Goal: Task Accomplishment & Management: Manage account settings

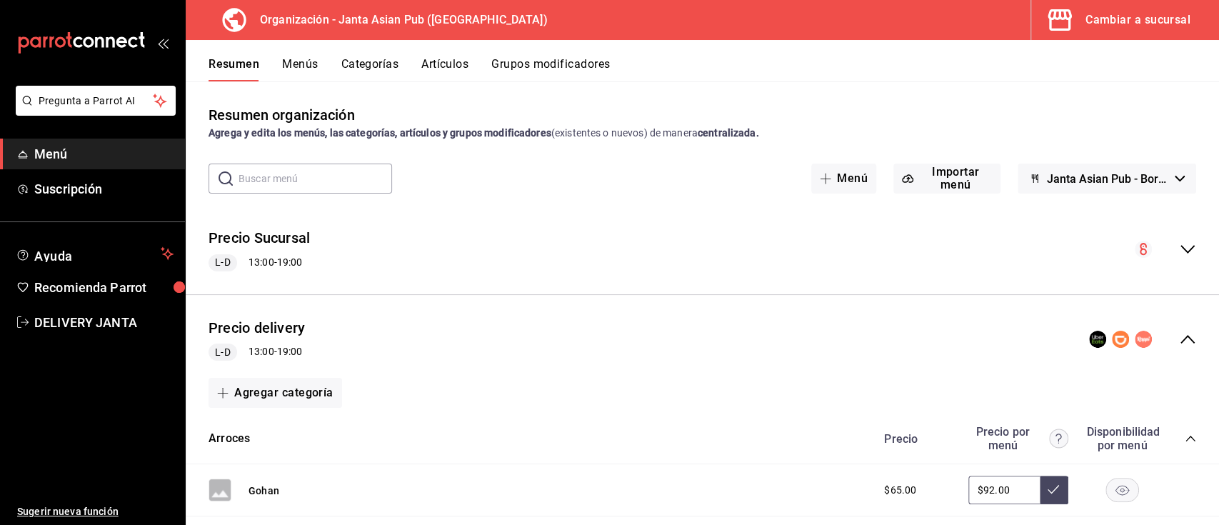
scroll to position [2674, 0]
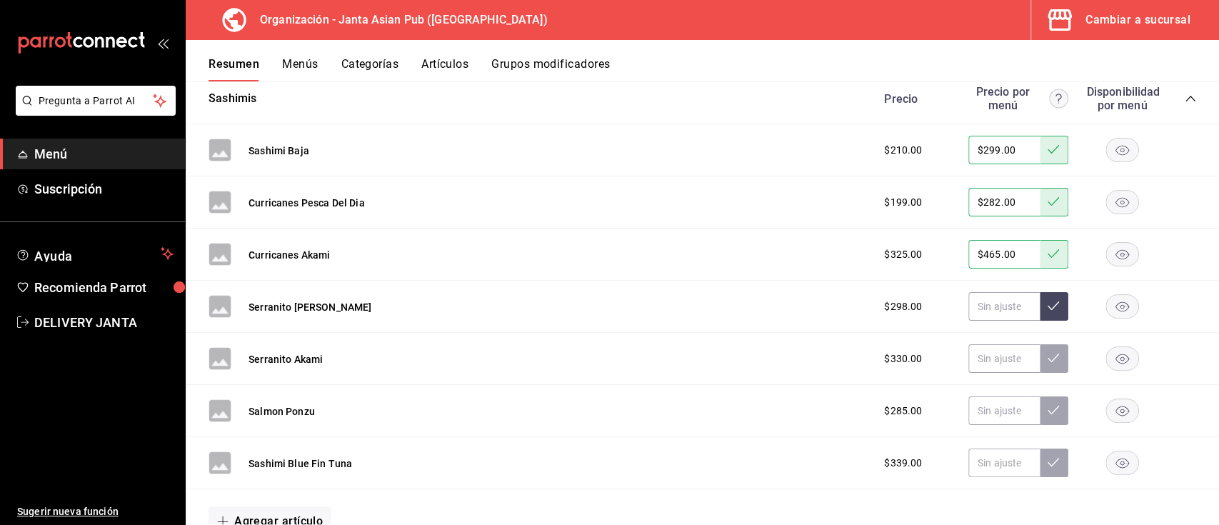
click at [971, 290] on div "Serranito [PERSON_NAME] $298.00" at bounding box center [702, 307] width 1033 height 52
click at [976, 304] on input "text" at bounding box center [1003, 306] width 71 height 29
type input "$420.00"
click at [1048, 310] on icon at bounding box center [1053, 305] width 11 height 9
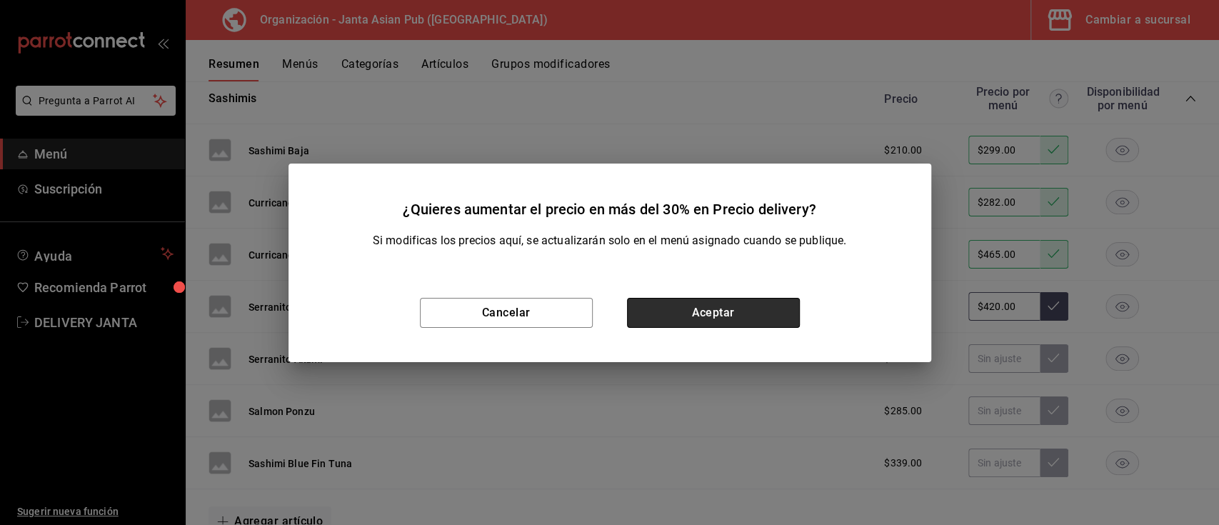
click at [773, 313] on button "Aceptar" at bounding box center [713, 313] width 173 height 30
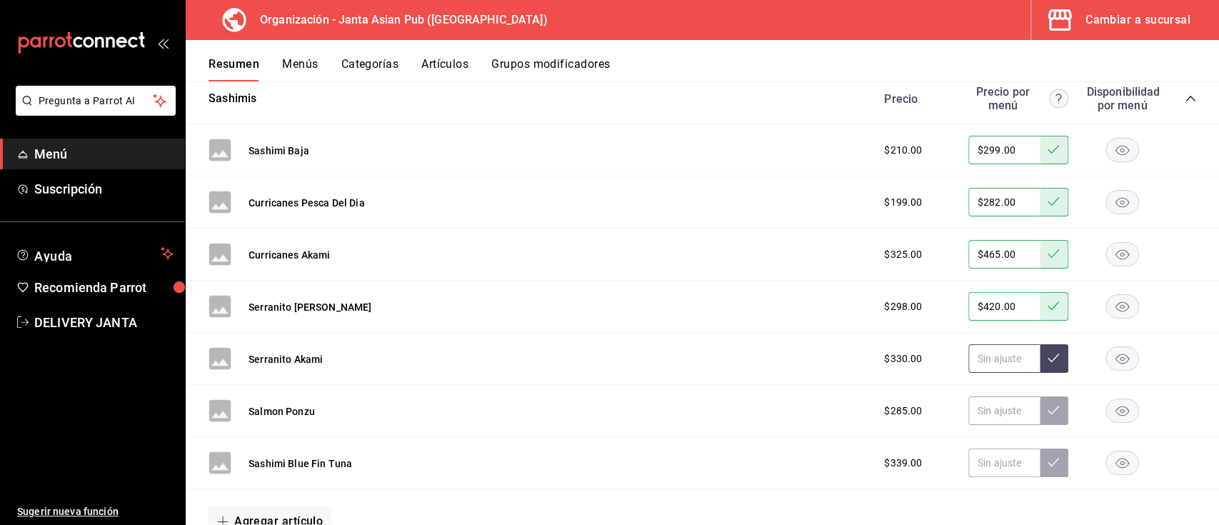
click at [969, 366] on input "text" at bounding box center [1003, 358] width 71 height 29
type input "$465.00"
click at [1045, 357] on button at bounding box center [1054, 358] width 29 height 29
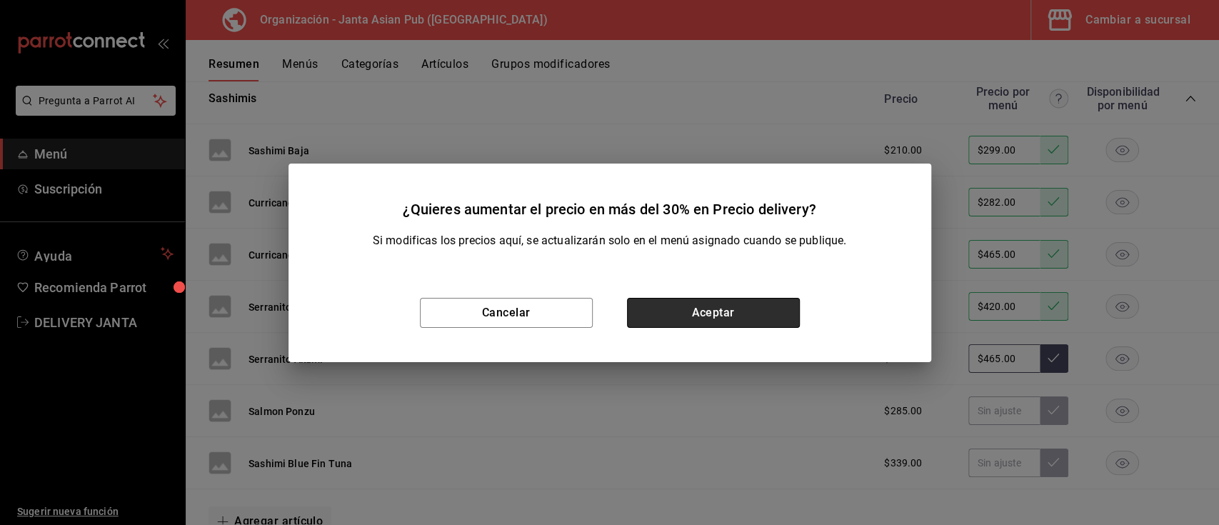
click at [773, 314] on button "Aceptar" at bounding box center [713, 313] width 173 height 30
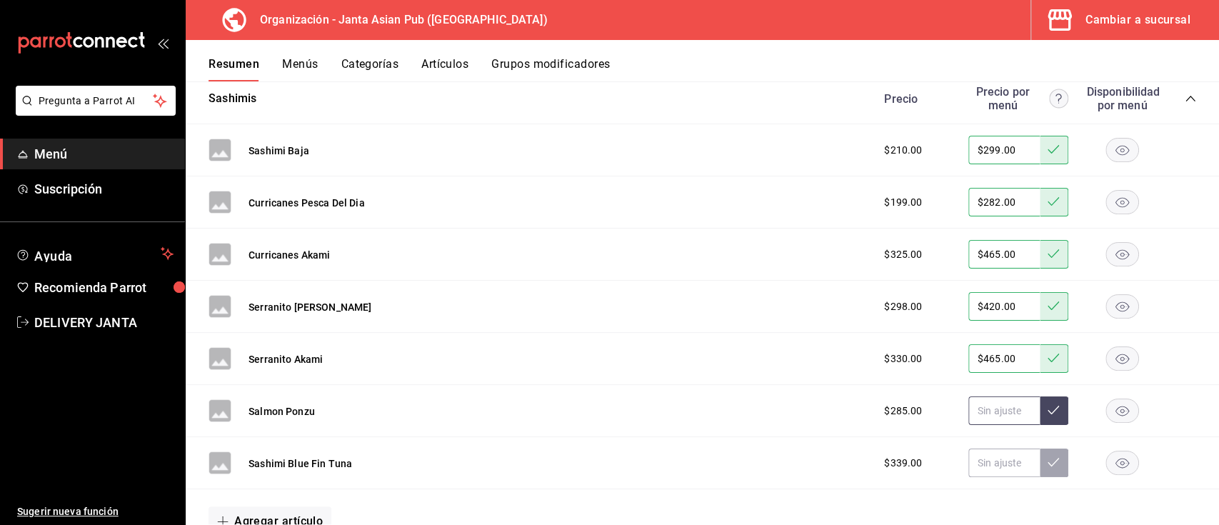
click at [987, 416] on input "text" at bounding box center [1003, 410] width 71 height 29
type input "$405.00"
click at [1048, 414] on icon at bounding box center [1053, 410] width 11 height 9
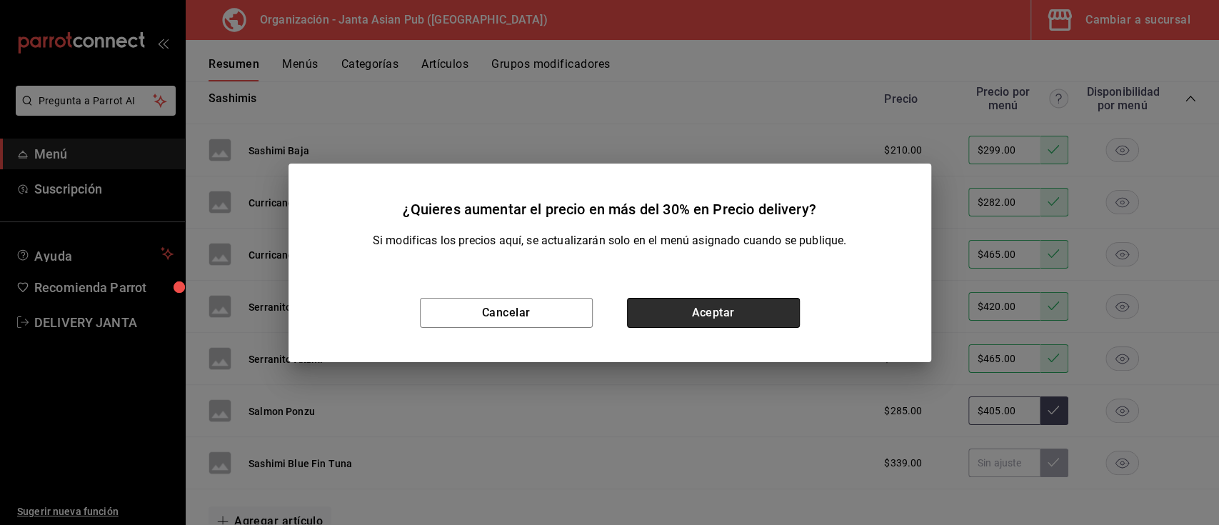
click at [749, 311] on button "Aceptar" at bounding box center [713, 313] width 173 height 30
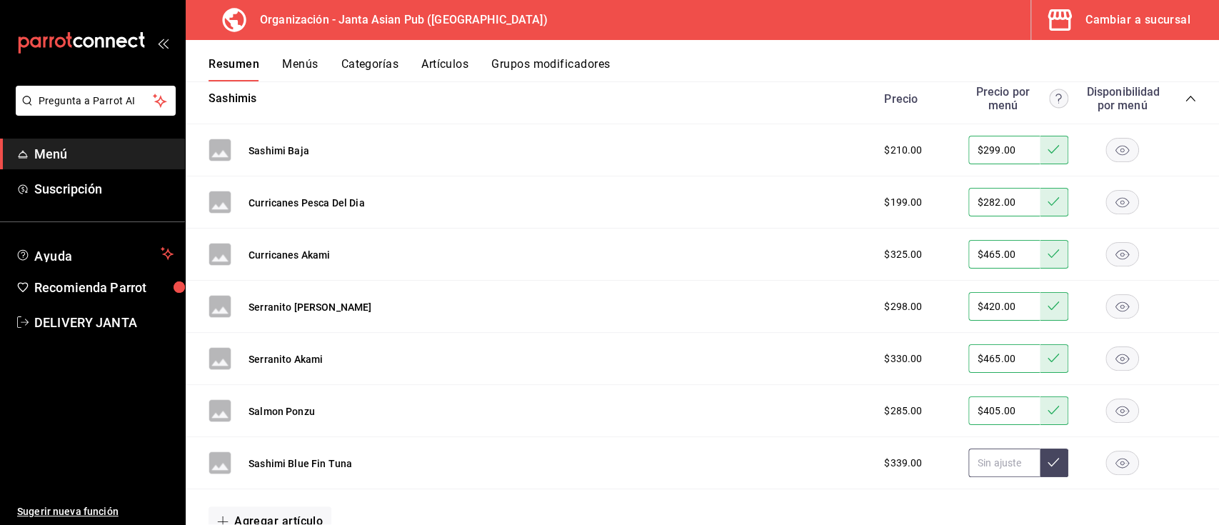
click at [975, 467] on input "text" at bounding box center [1003, 462] width 71 height 29
type input "$480.00"
click at [1048, 463] on icon at bounding box center [1053, 461] width 11 height 11
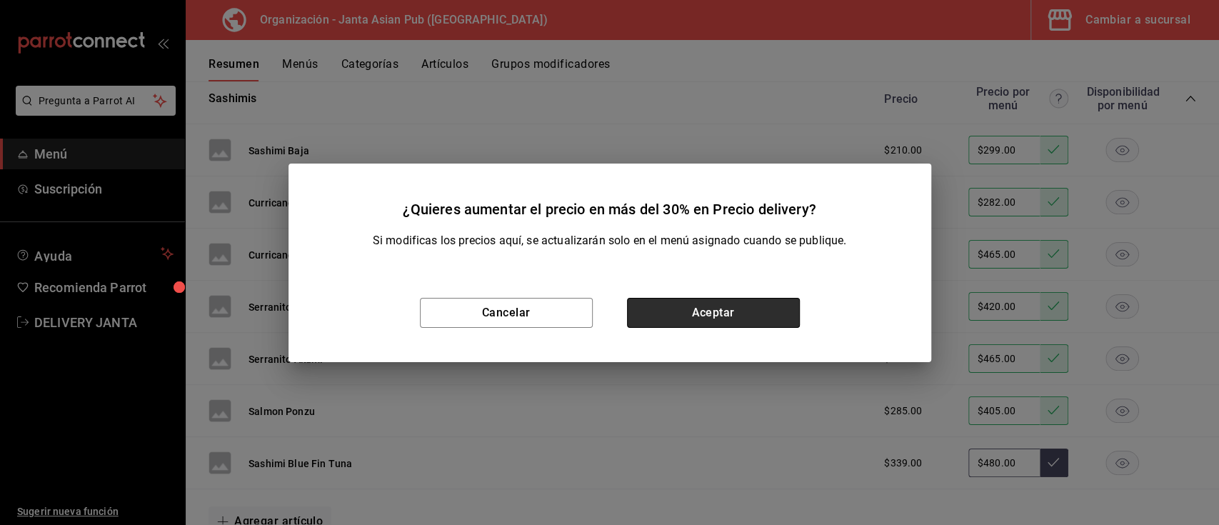
click at [748, 317] on button "Aceptar" at bounding box center [713, 313] width 173 height 30
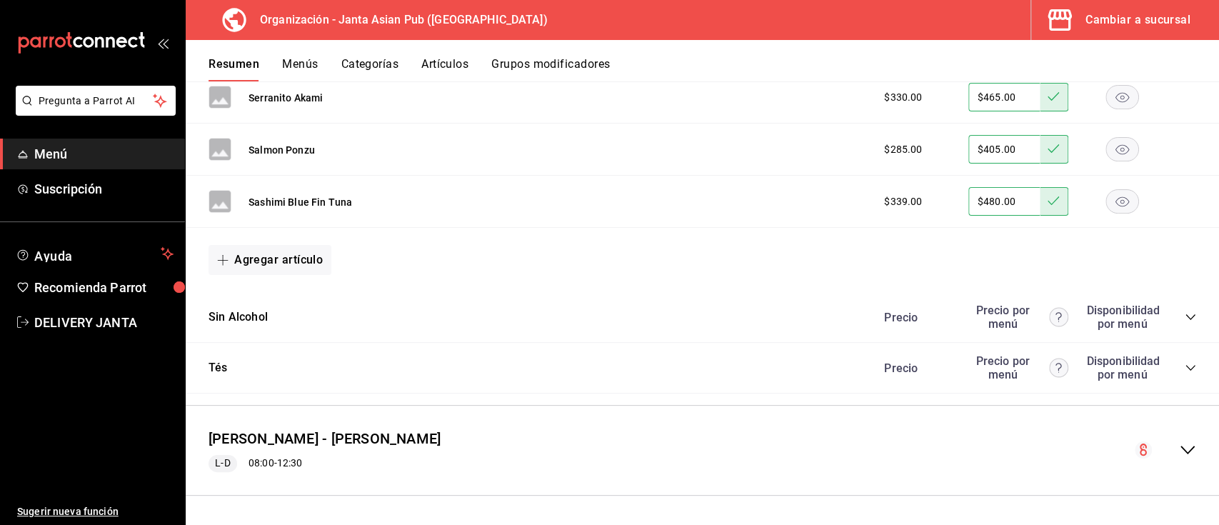
scroll to position [2907, 0]
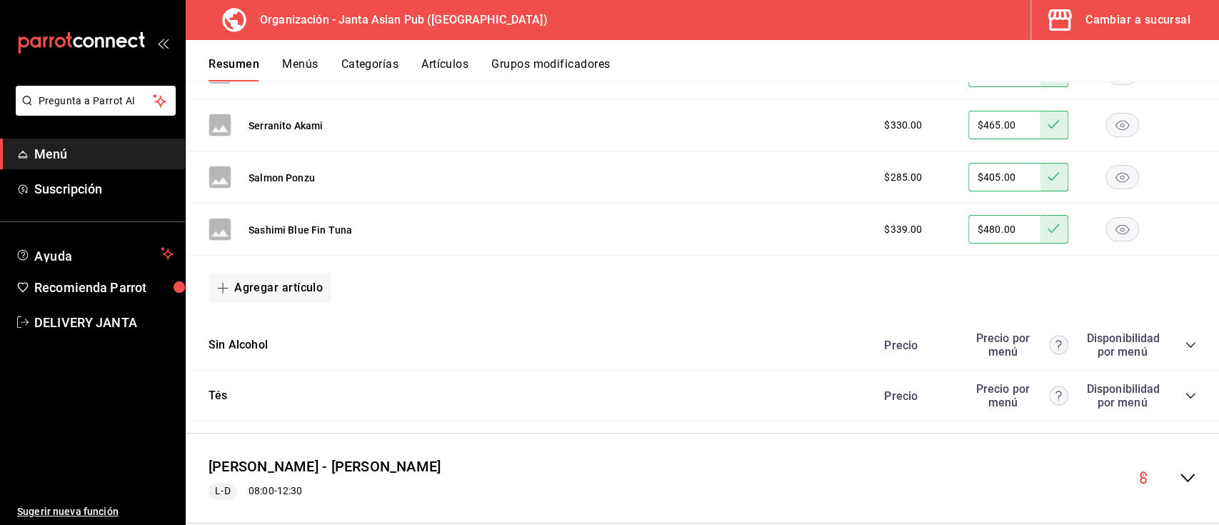
click at [1173, 340] on div "Precio Precio por menú Disponibilidad por menú" at bounding box center [1033, 344] width 326 height 27
click at [1170, 353] on div "Precio Precio por menú Disponibilidad por menú" at bounding box center [1033, 344] width 326 height 27
click at [1185, 346] on icon "collapse-category-row" at bounding box center [1190, 344] width 11 height 11
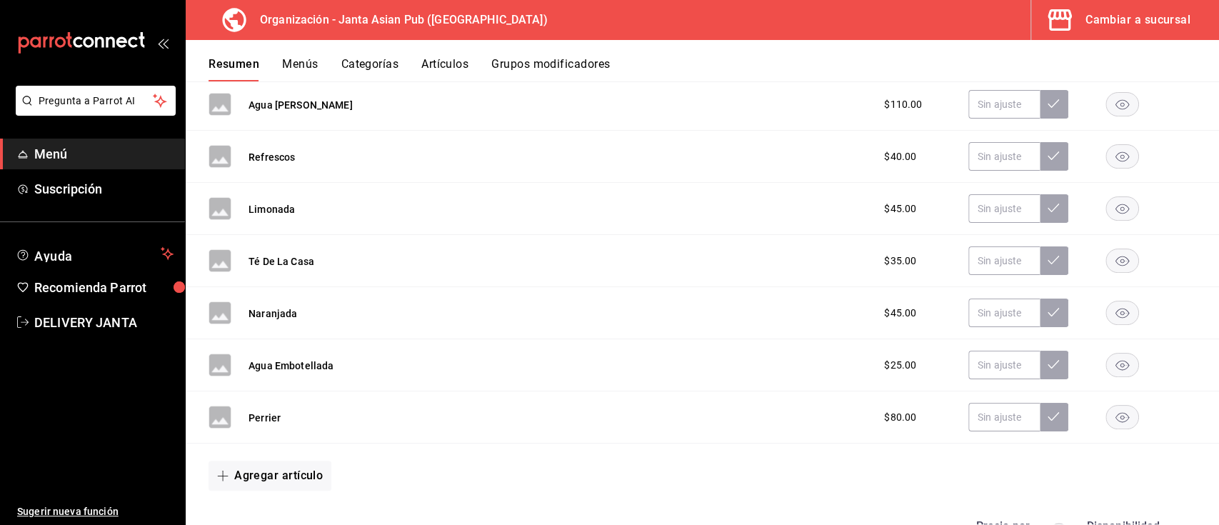
scroll to position [3176, 0]
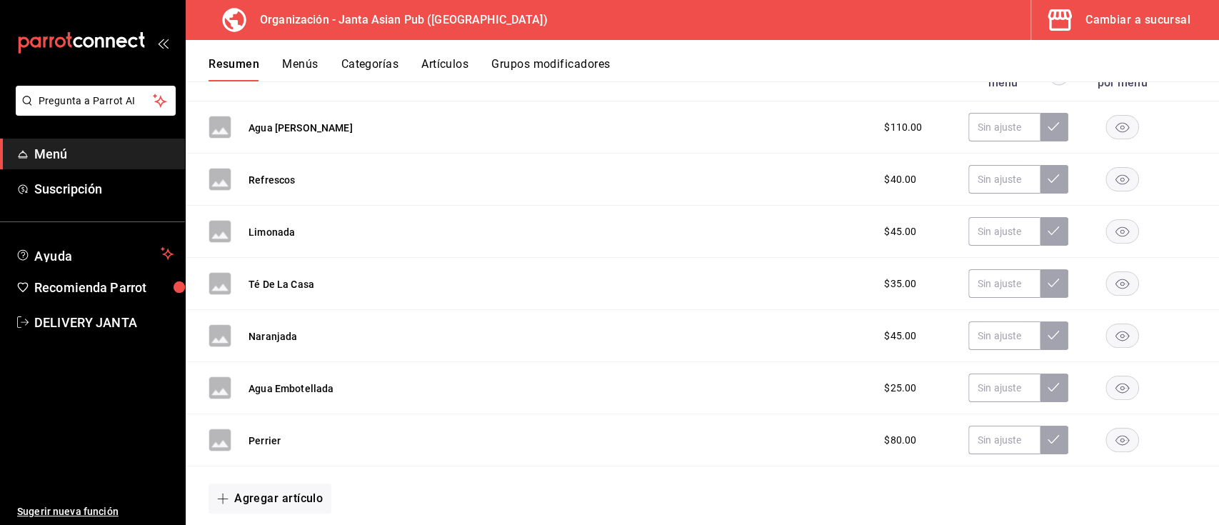
click at [1115, 129] on icon "button" at bounding box center [1122, 128] width 14 height 10
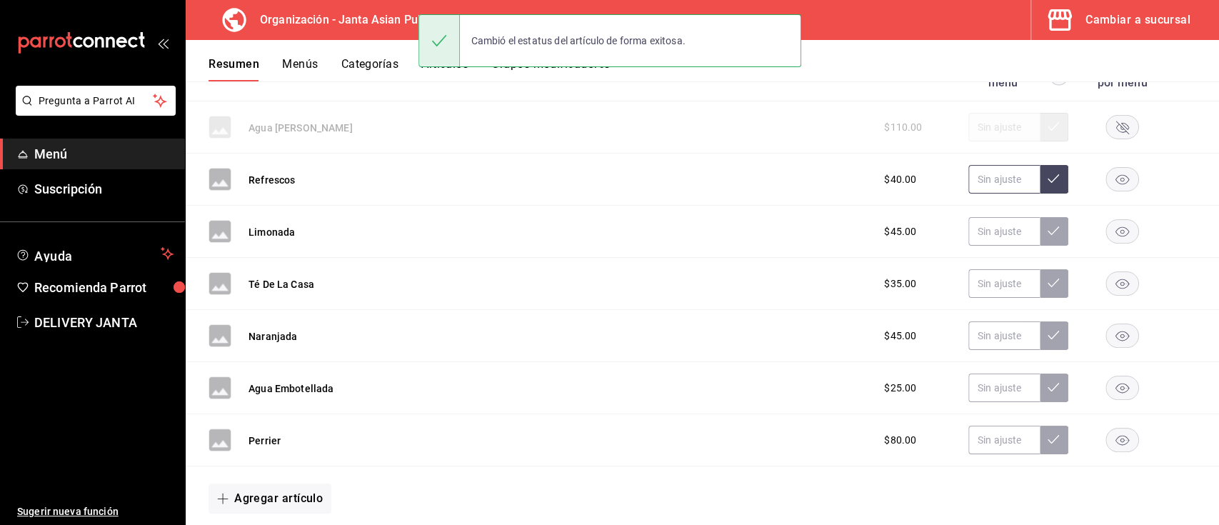
click at [968, 184] on input "text" at bounding box center [1003, 179] width 71 height 29
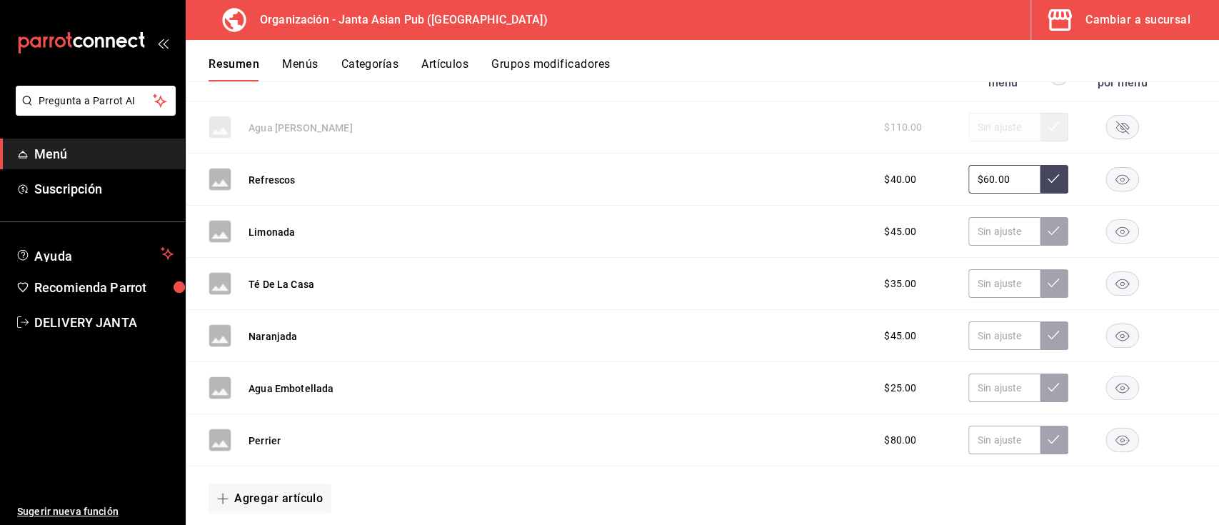
type input "$60.00"
click at [1115, 182] on icon "button" at bounding box center [1122, 180] width 14 height 10
click at [1003, 224] on input "text" at bounding box center [1003, 231] width 71 height 29
type input "$65.00"
click at [1038, 176] on div "$40.00" at bounding box center [1033, 179] width 326 height 29
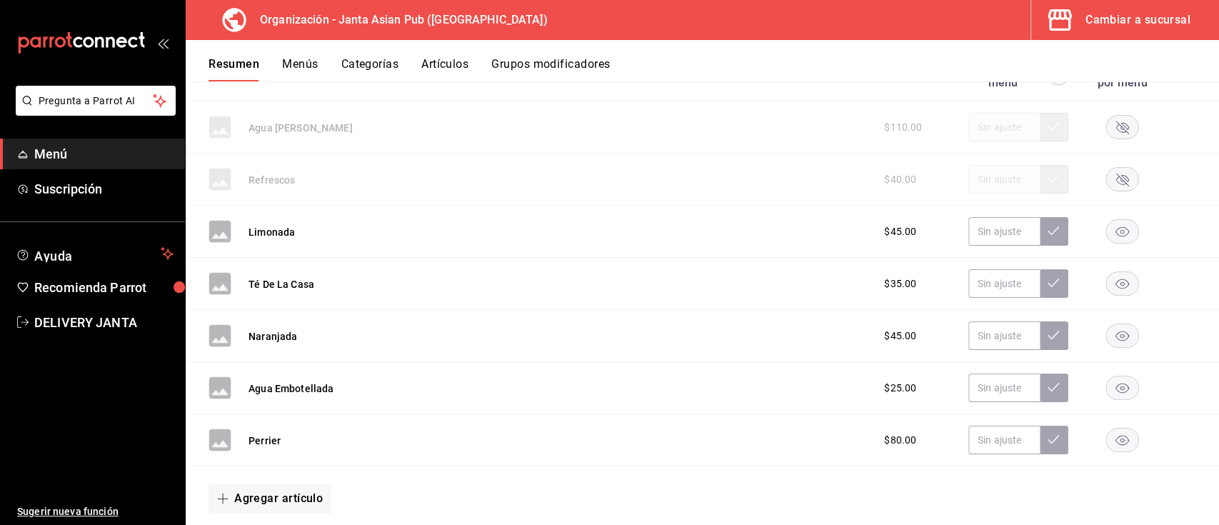
click at [1116, 179] on icon "button" at bounding box center [1122, 180] width 13 height 13
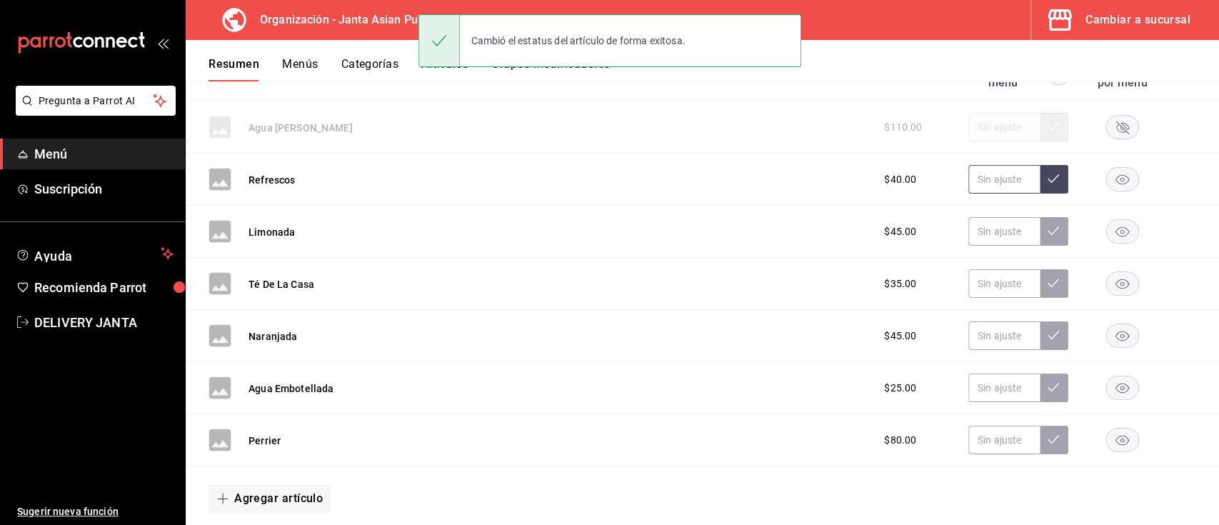
click at [1001, 179] on input "text" at bounding box center [1003, 179] width 71 height 29
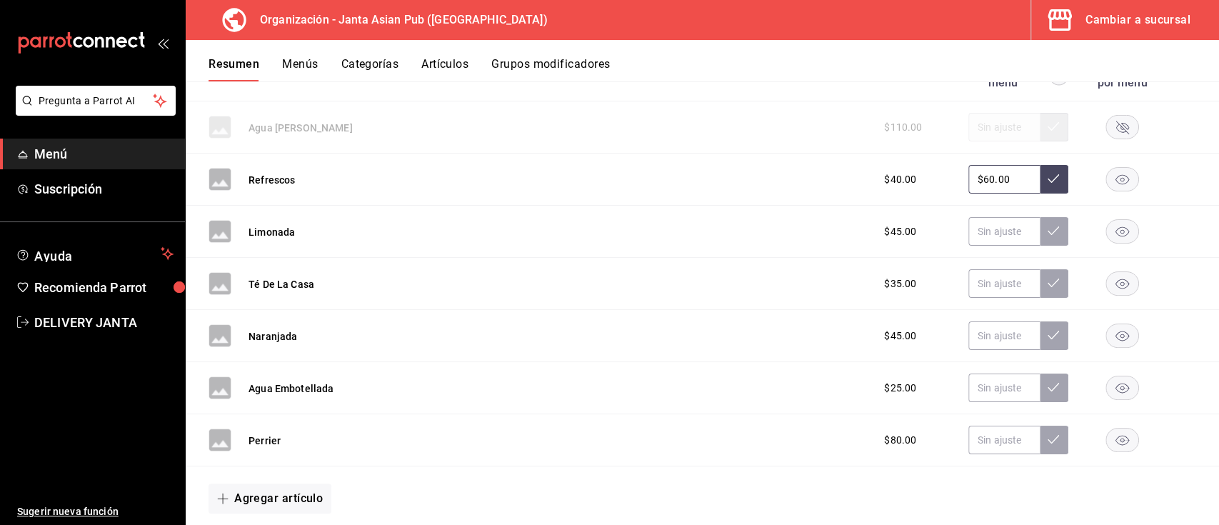
type input "$60.00"
click at [1106, 180] on rect "button" at bounding box center [1122, 180] width 33 height 24
click at [986, 239] on input "text" at bounding box center [1003, 231] width 71 height 29
click at [1048, 232] on icon at bounding box center [1053, 230] width 11 height 9
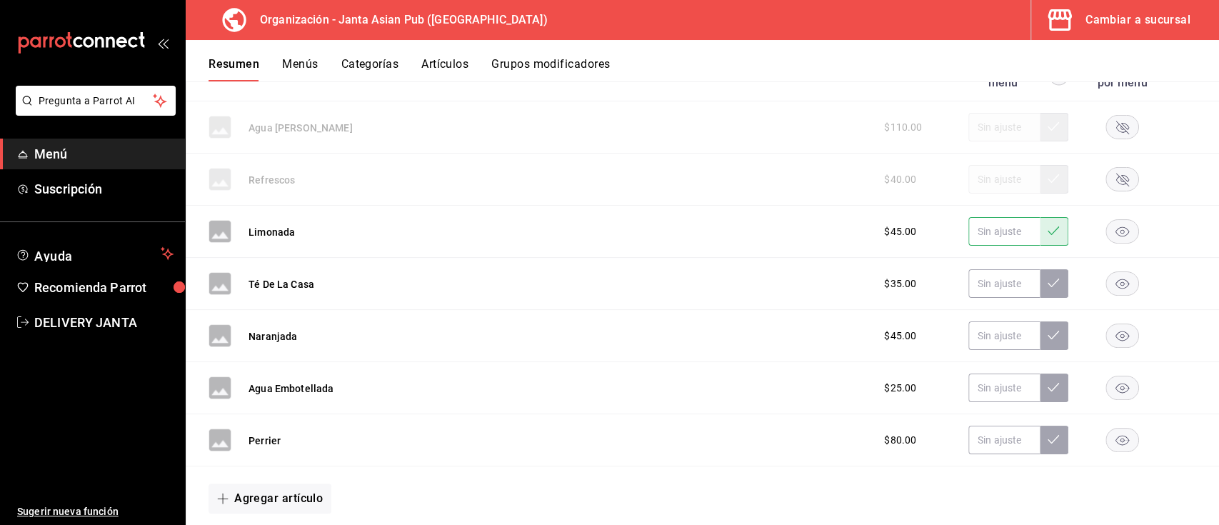
click at [996, 231] on input "text" at bounding box center [1003, 231] width 71 height 29
drag, startPoint x: 996, startPoint y: 231, endPoint x: 1154, endPoint y: 209, distance: 160.2
click at [1154, 209] on div "Agua [PERSON_NAME] $110.00 Refrescos $40.00 Limonada $45.00 Té De La Casa $35.0…" at bounding box center [702, 315] width 1033 height 429
click at [1006, 254] on div "Limonada $45.00" at bounding box center [702, 232] width 1033 height 52
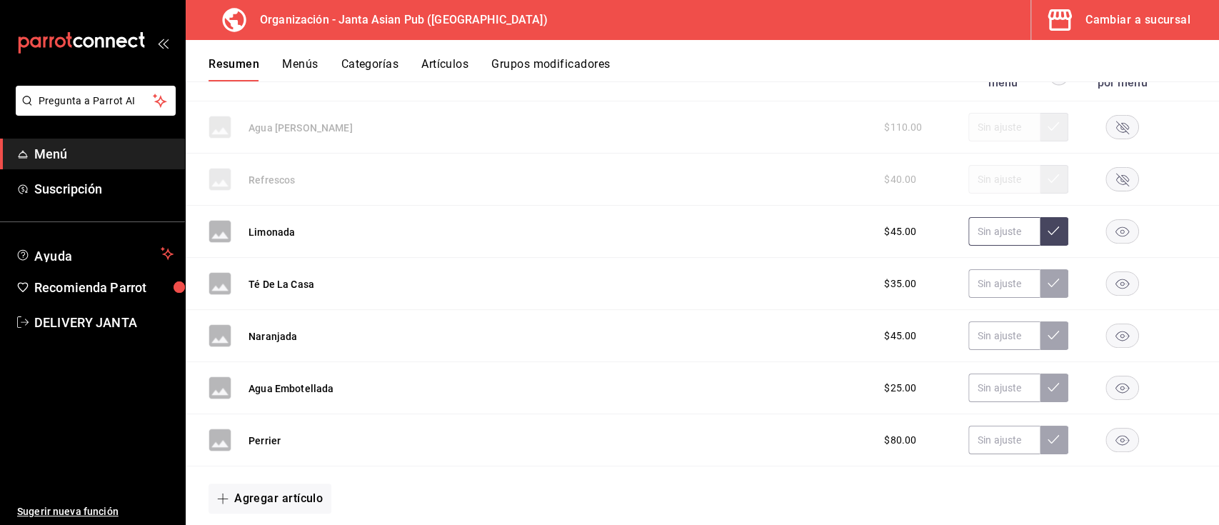
click at [985, 235] on input "text" at bounding box center [1003, 231] width 71 height 29
type input "$65.00"
click at [1048, 231] on icon at bounding box center [1053, 230] width 11 height 11
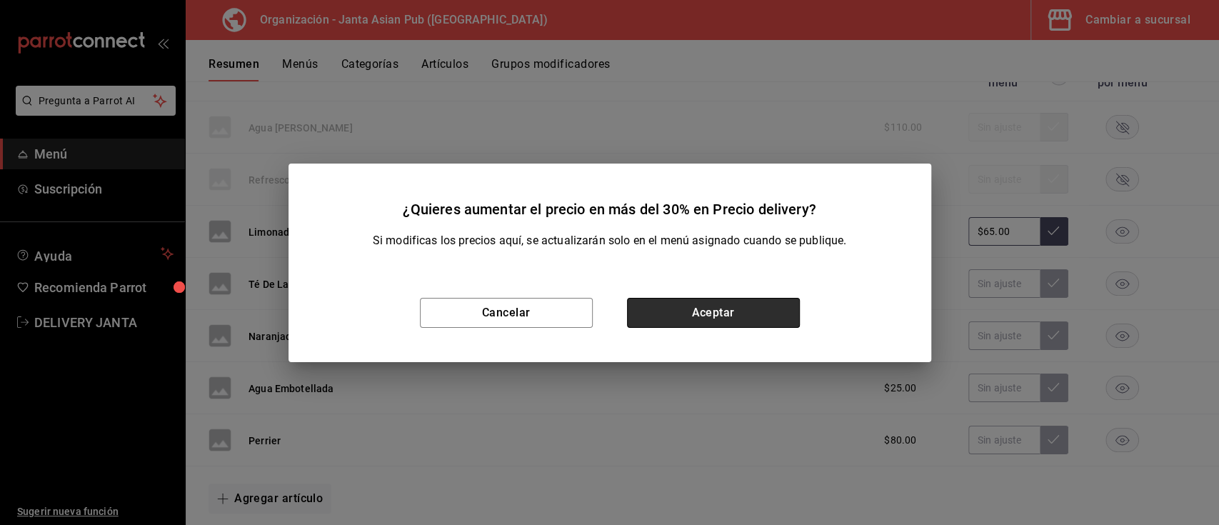
click at [676, 308] on button "Aceptar" at bounding box center [713, 313] width 173 height 30
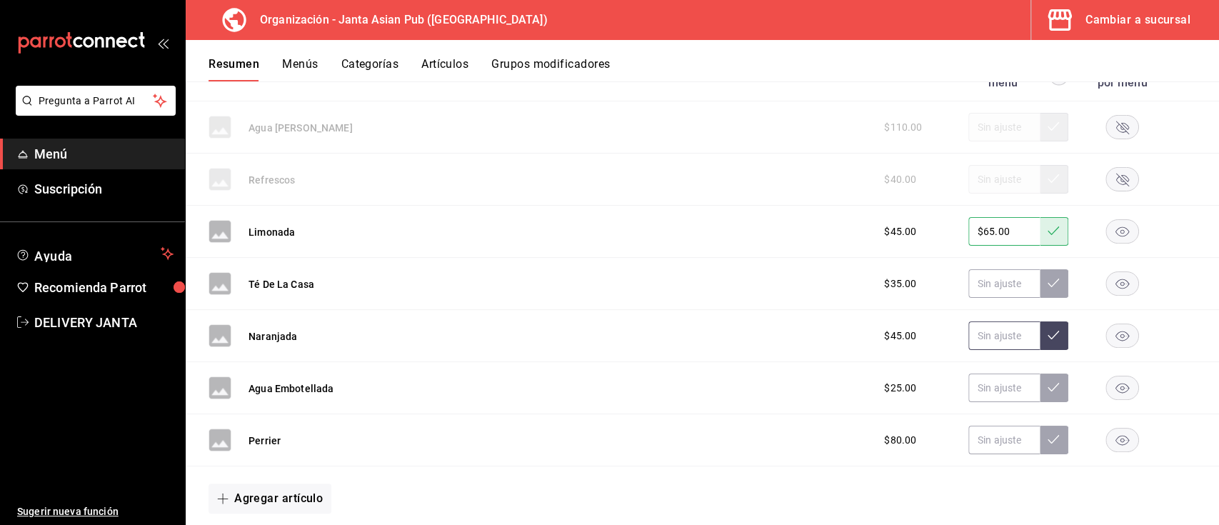
click at [977, 338] on input "text" at bounding box center [1003, 335] width 71 height 29
type input "$65.00"
click at [1048, 335] on icon at bounding box center [1053, 334] width 11 height 11
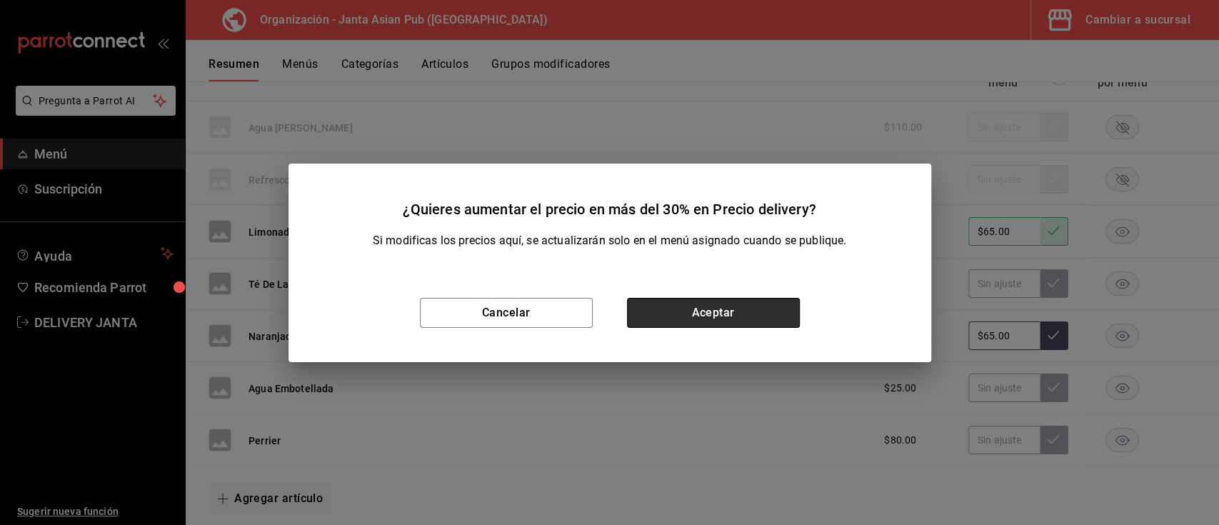
click at [684, 305] on button "Aceptar" at bounding box center [713, 313] width 173 height 30
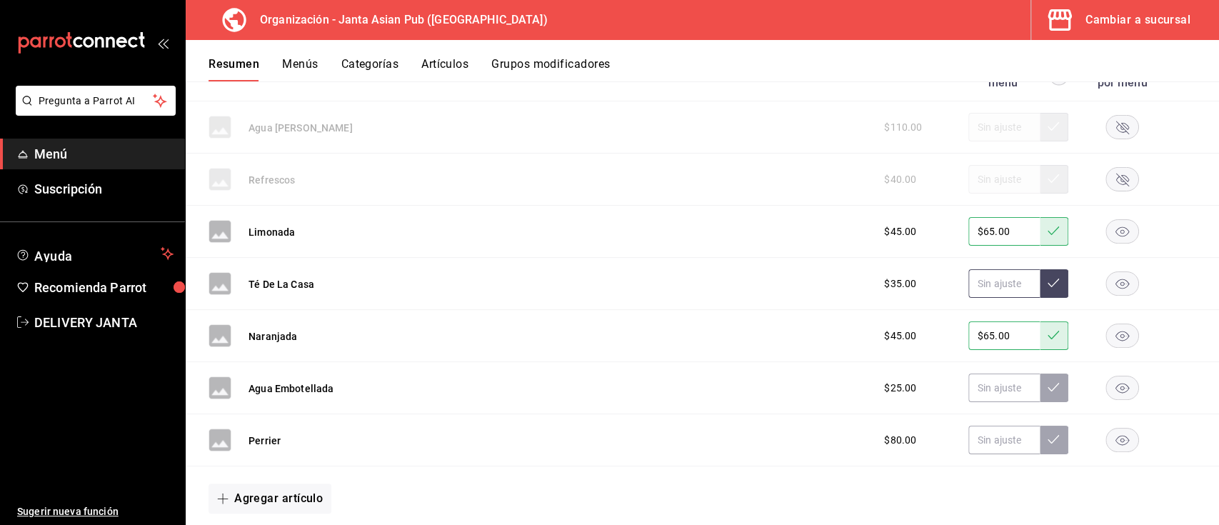
click at [969, 291] on input "text" at bounding box center [1003, 283] width 71 height 29
type input "$55.00"
click at [1042, 277] on button at bounding box center [1054, 283] width 29 height 29
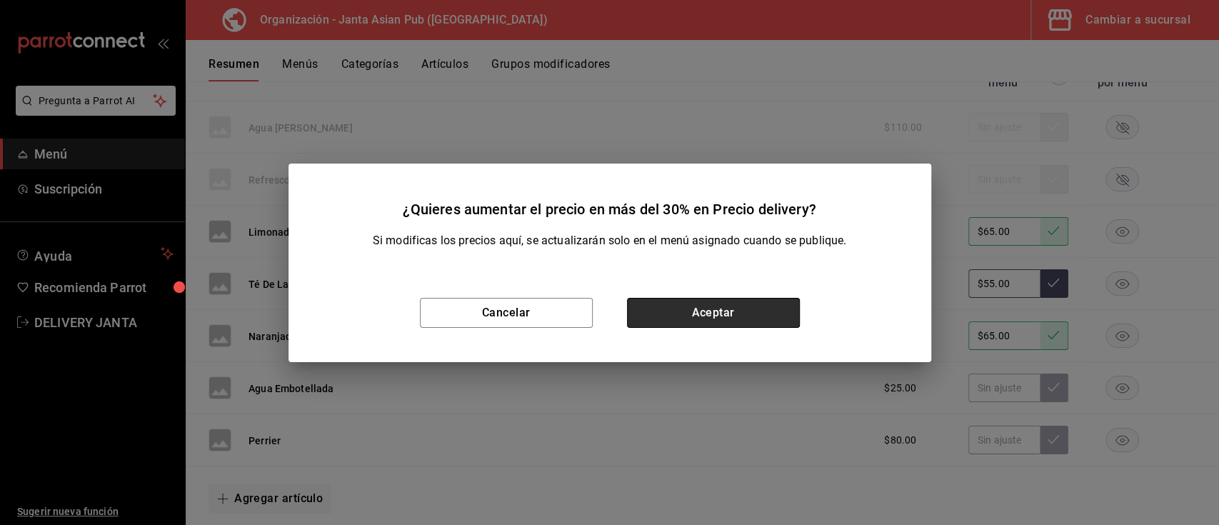
click at [689, 311] on button "Aceptar" at bounding box center [713, 313] width 173 height 30
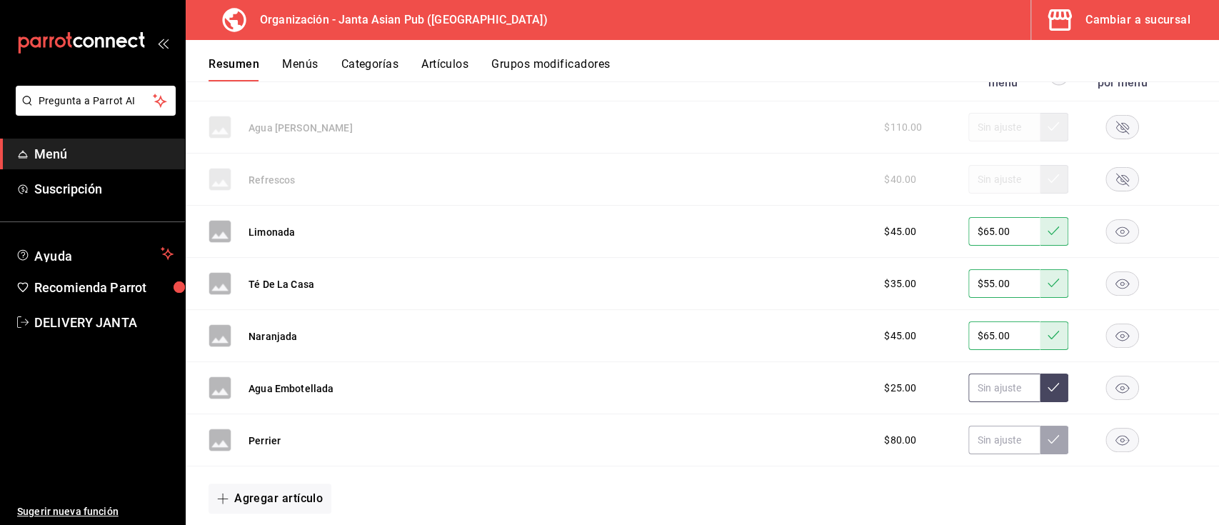
click at [972, 383] on input "text" at bounding box center [1003, 387] width 71 height 29
type input "$45.00"
click at [1048, 386] on icon at bounding box center [1053, 386] width 11 height 11
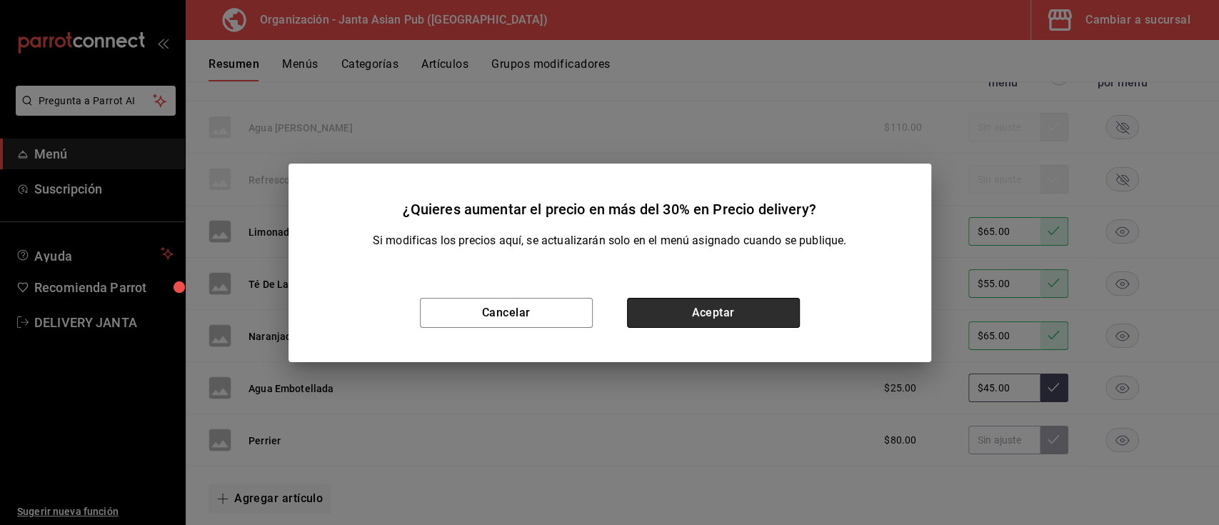
click at [722, 313] on button "Aceptar" at bounding box center [713, 313] width 173 height 30
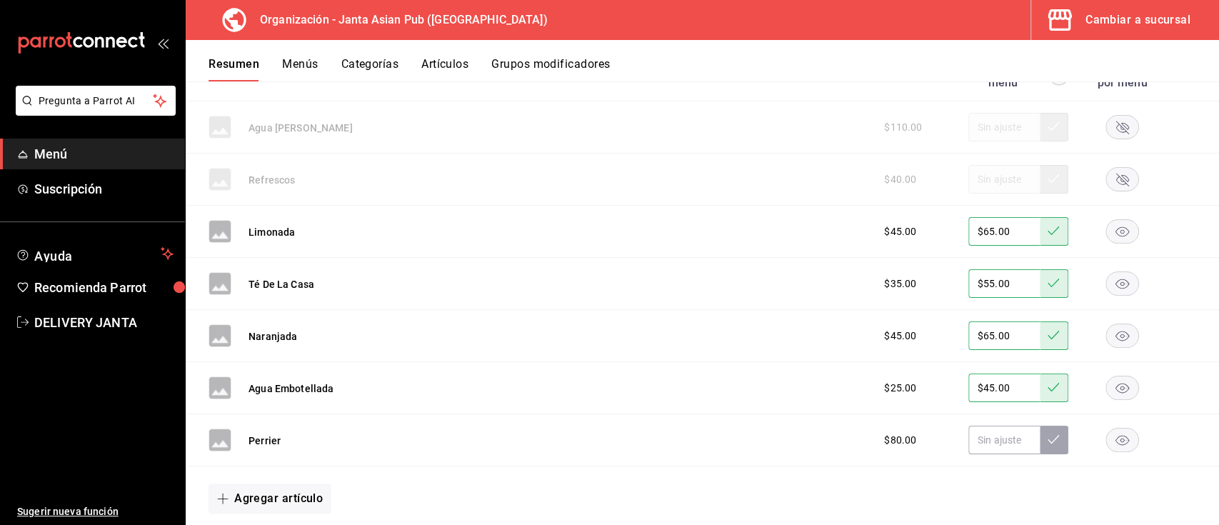
click at [1115, 443] on icon "button" at bounding box center [1122, 441] width 14 height 10
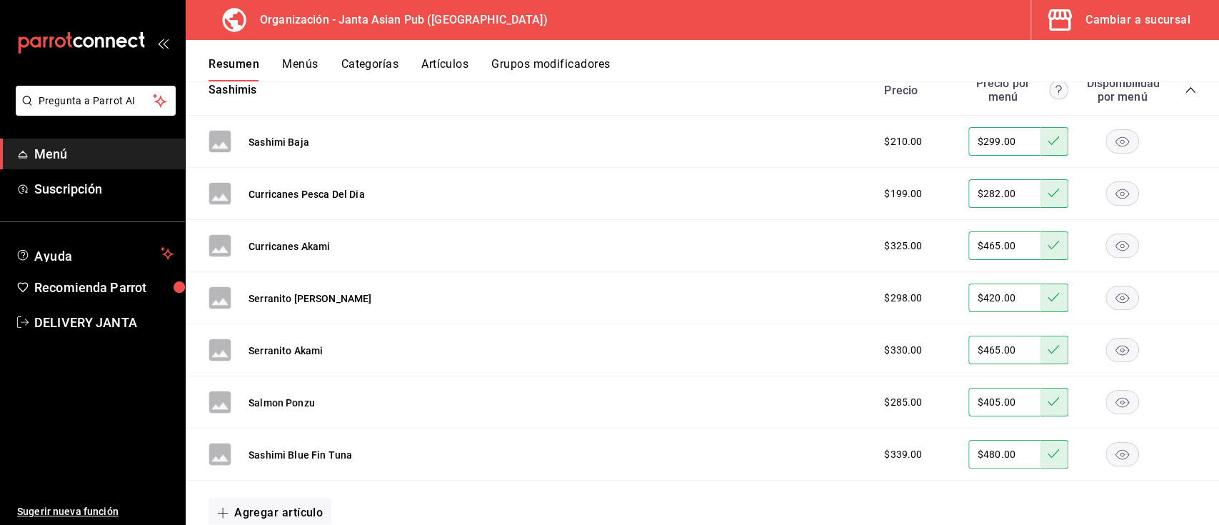
scroll to position [2836, 0]
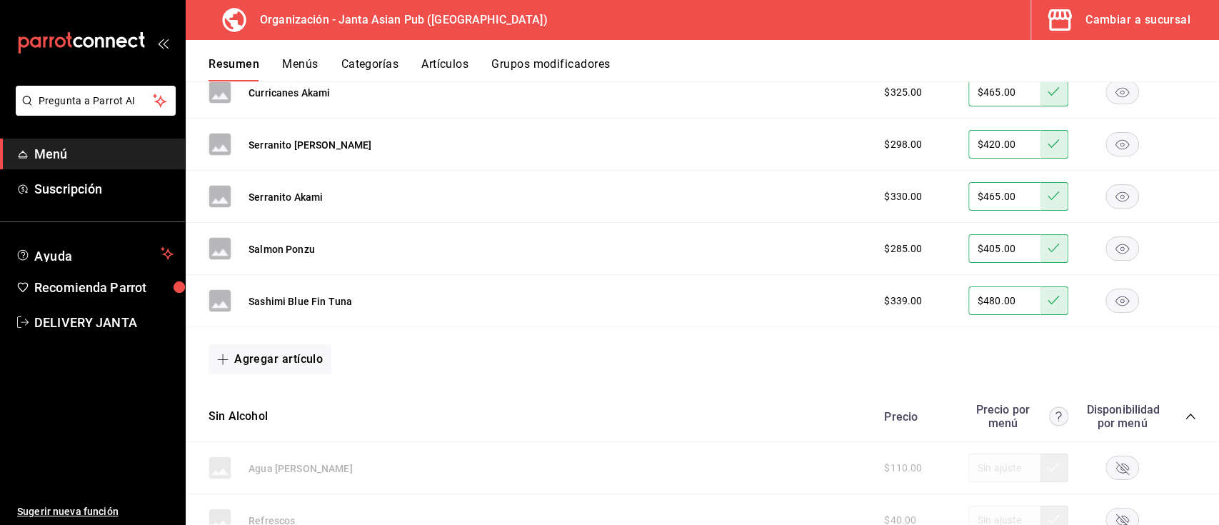
click at [303, 61] on button "Menús" at bounding box center [300, 69] width 36 height 24
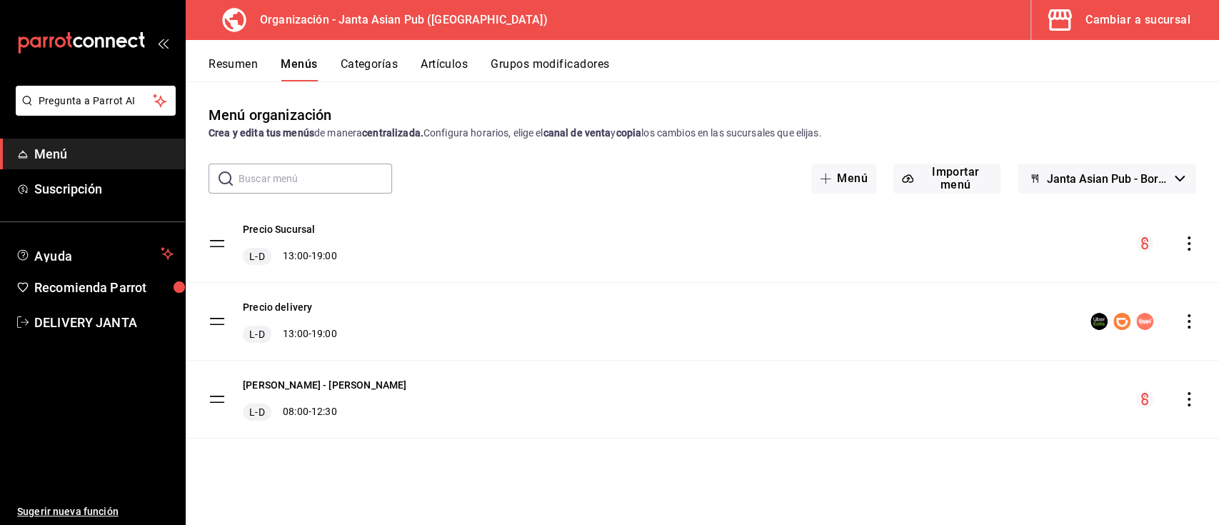
click at [1191, 321] on icon "actions" at bounding box center [1189, 321] width 14 height 14
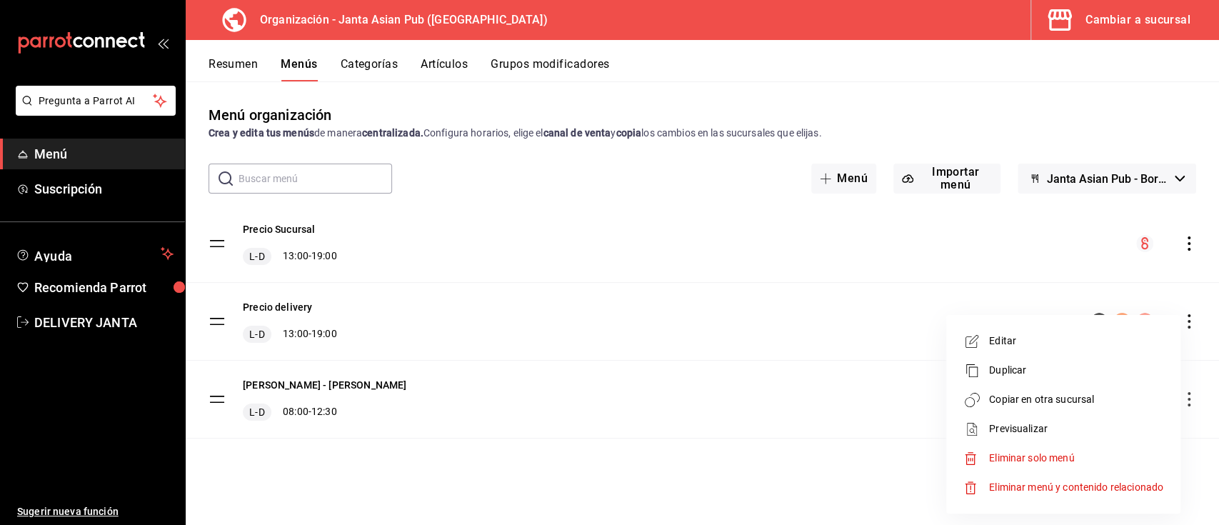
click at [1043, 403] on span "Copiar en otra sucursal" at bounding box center [1076, 399] width 174 height 15
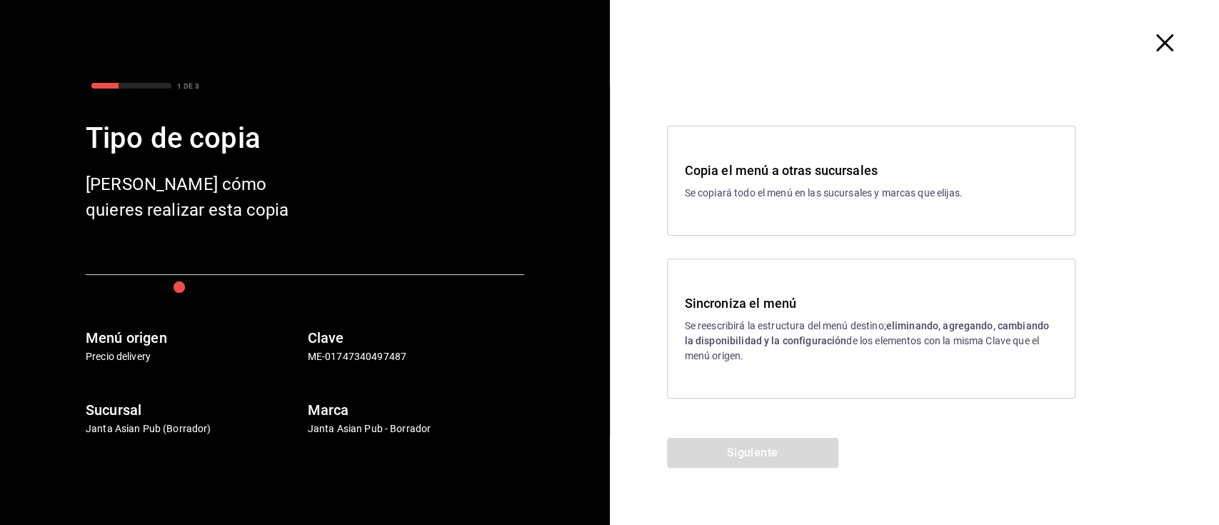
click at [774, 363] on div "Sincroniza el menú Se reescribirá la estructura del menú destino; eliminando, a…" at bounding box center [871, 329] width 408 height 140
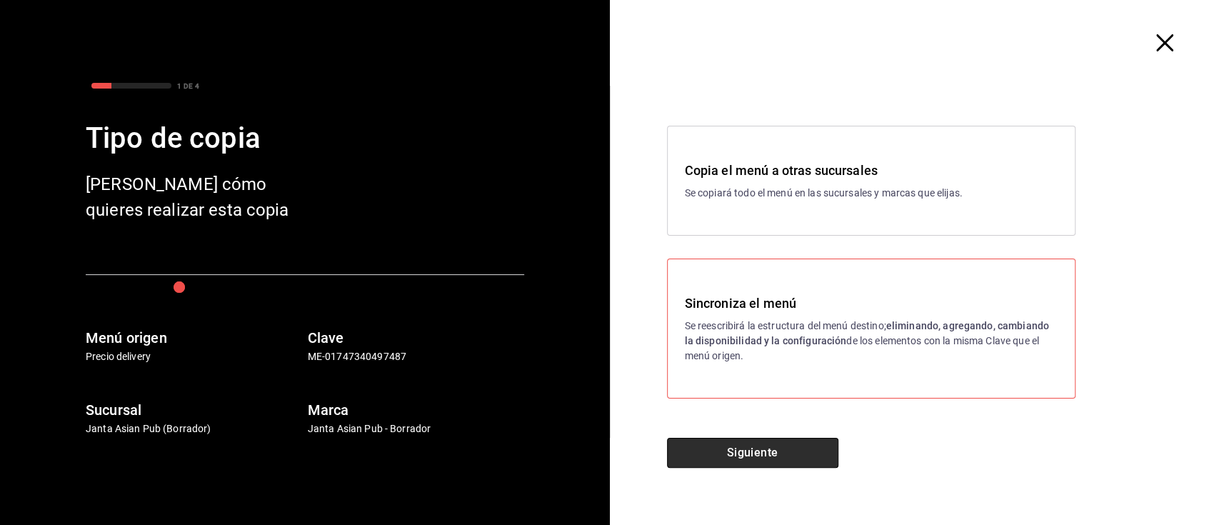
click at [776, 456] on button "Siguiente" at bounding box center [752, 453] width 171 height 30
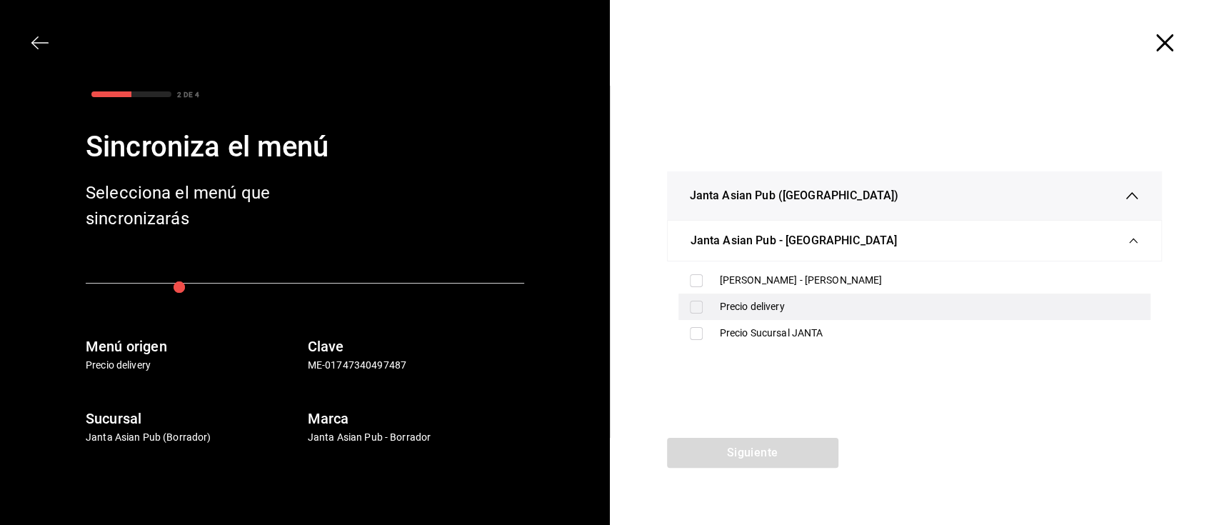
click at [773, 301] on div "Precio delivery" at bounding box center [930, 306] width 420 height 15
checkbox input "true"
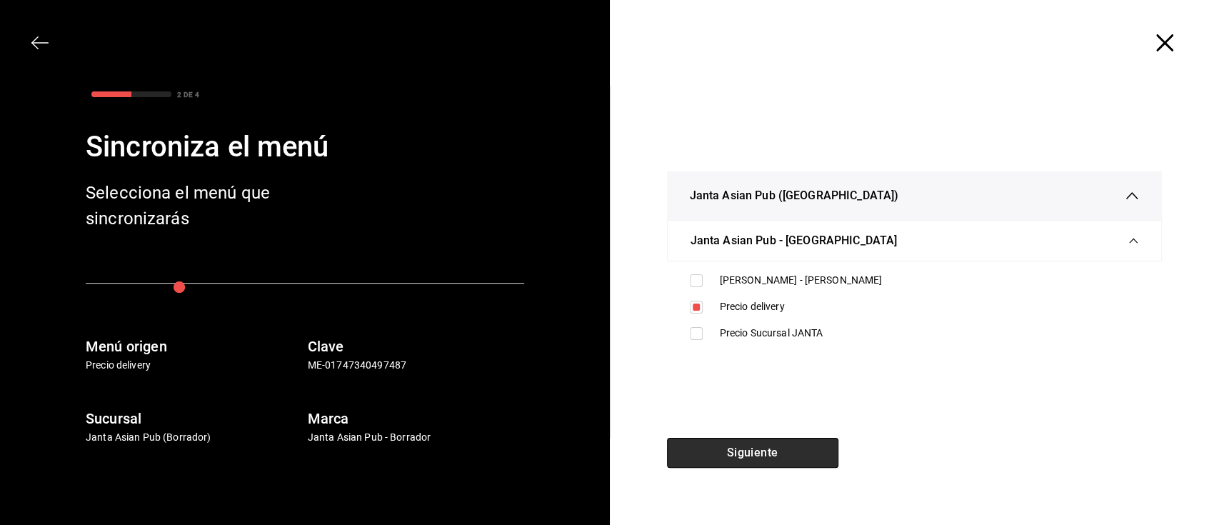
click at [777, 446] on button "Siguiente" at bounding box center [752, 453] width 171 height 30
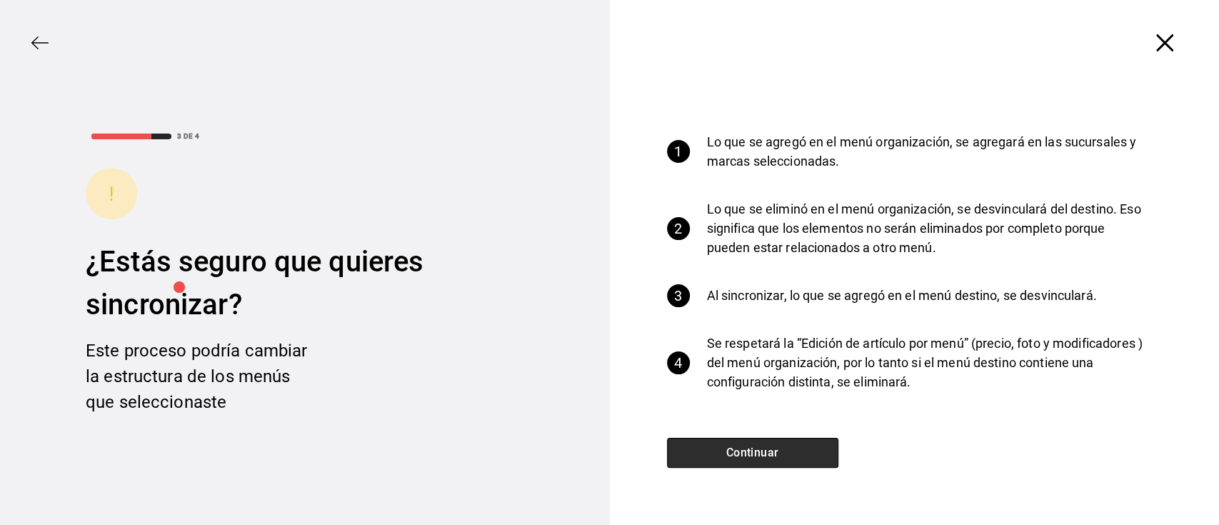
click at [777, 446] on button "Continuar" at bounding box center [752, 453] width 171 height 30
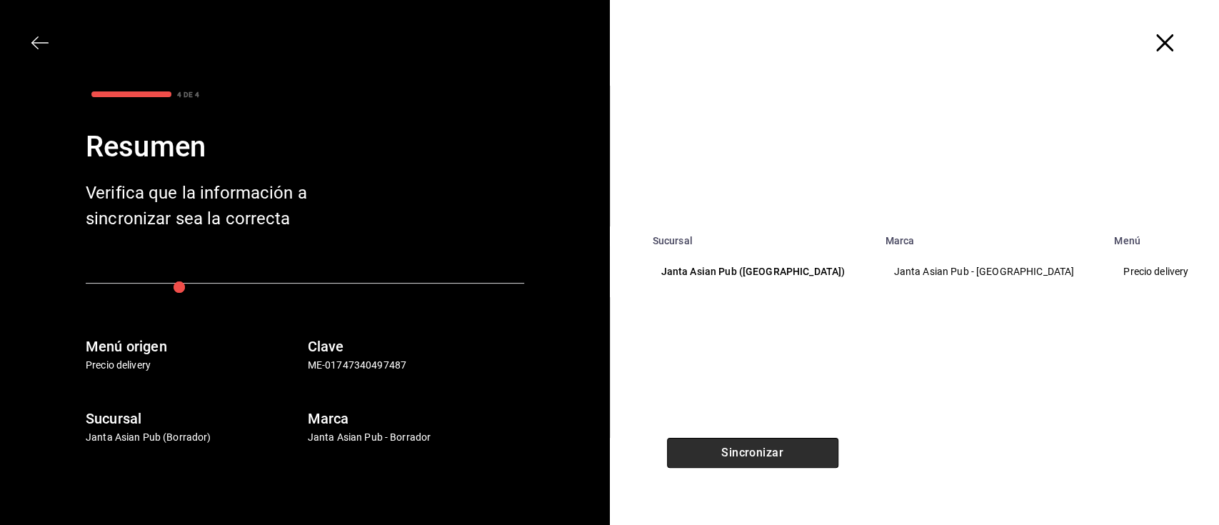
click at [777, 446] on button "Sincronizar" at bounding box center [752, 453] width 171 height 30
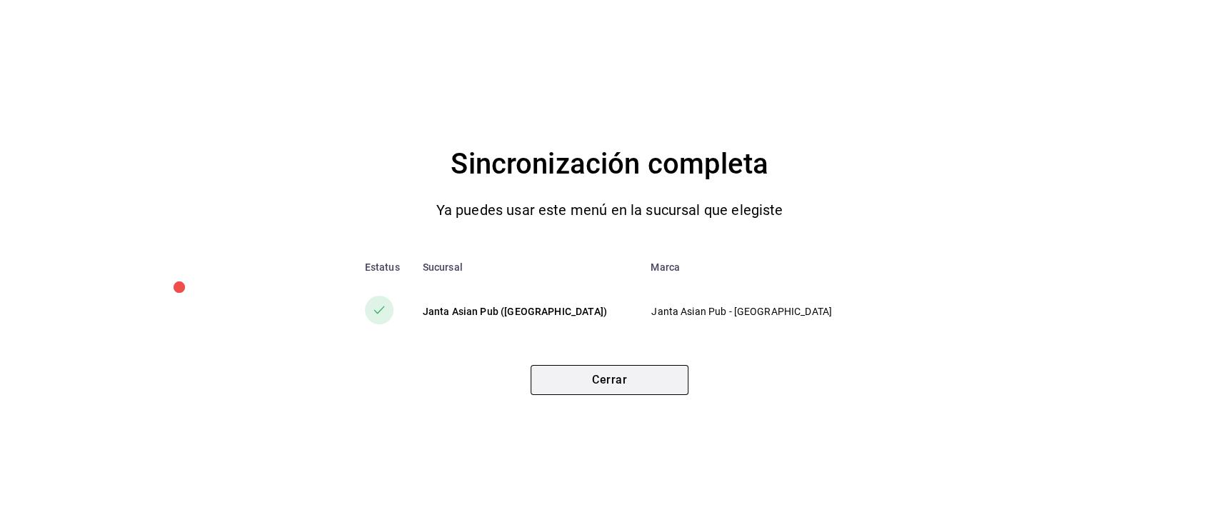
click at [623, 386] on button "Cerrar" at bounding box center [610, 380] width 158 height 30
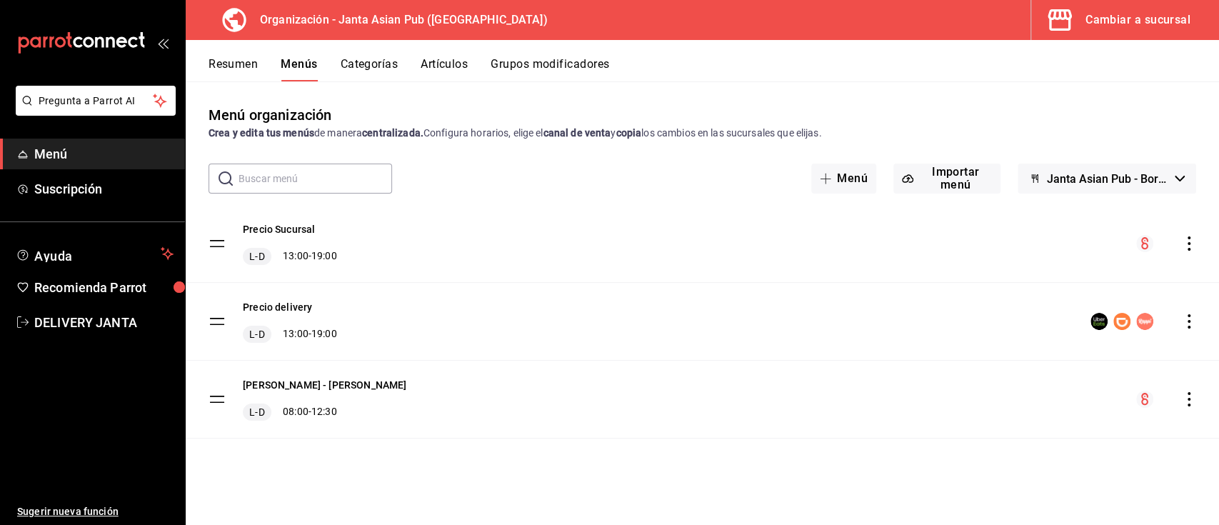
click at [1110, 31] on button "Cambiar a sucursal" at bounding box center [1119, 20] width 176 height 40
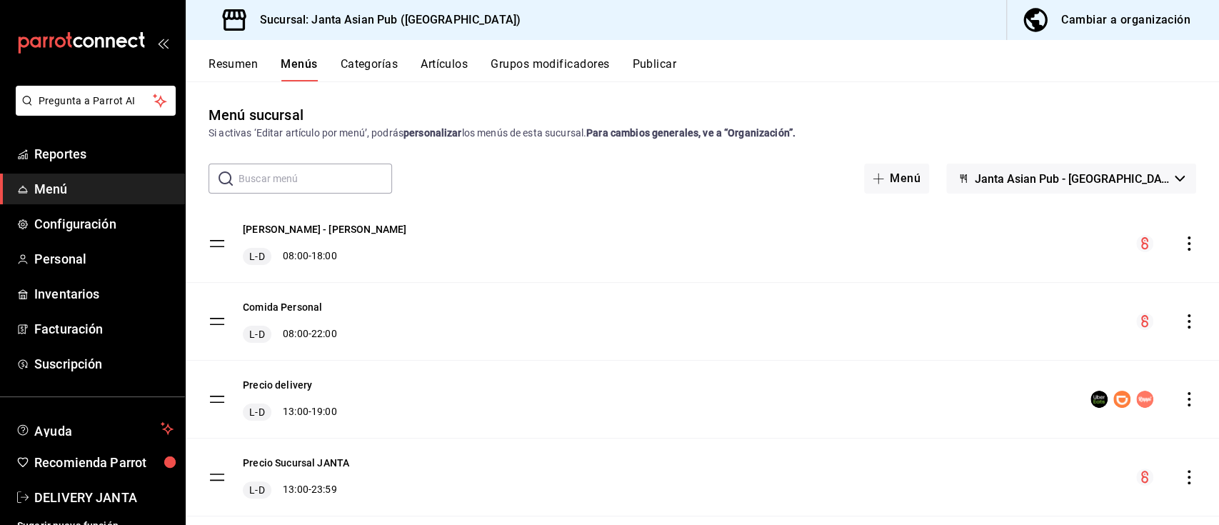
click at [654, 62] on button "Publicar" at bounding box center [654, 69] width 44 height 24
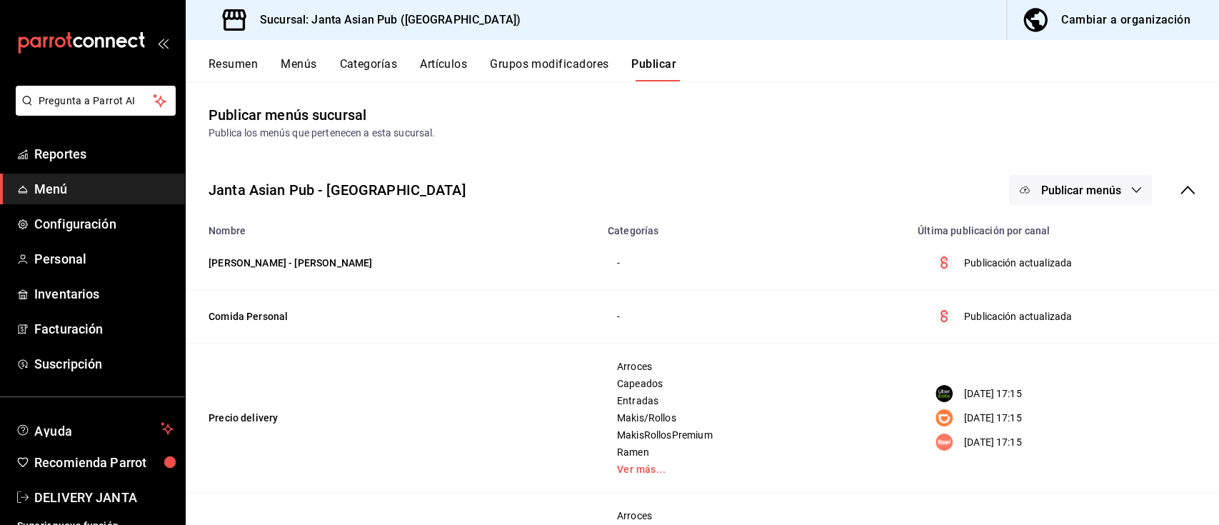
click at [1064, 184] on span "Publicar menús" at bounding box center [1080, 191] width 80 height 14
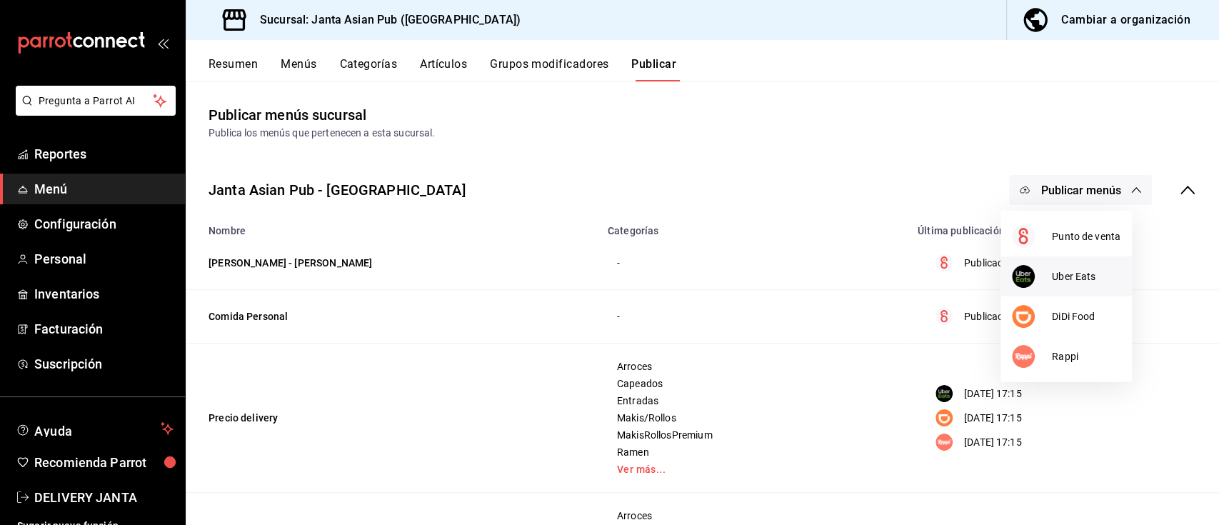
click at [1083, 276] on span "Uber Eats" at bounding box center [1086, 276] width 69 height 15
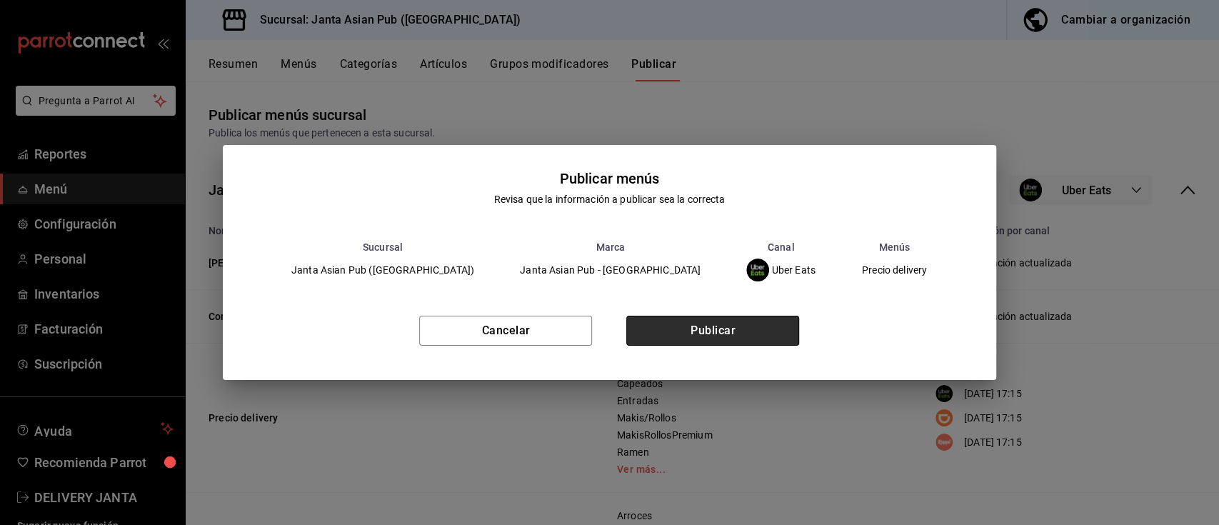
click at [771, 326] on button "Publicar" at bounding box center [712, 331] width 173 height 30
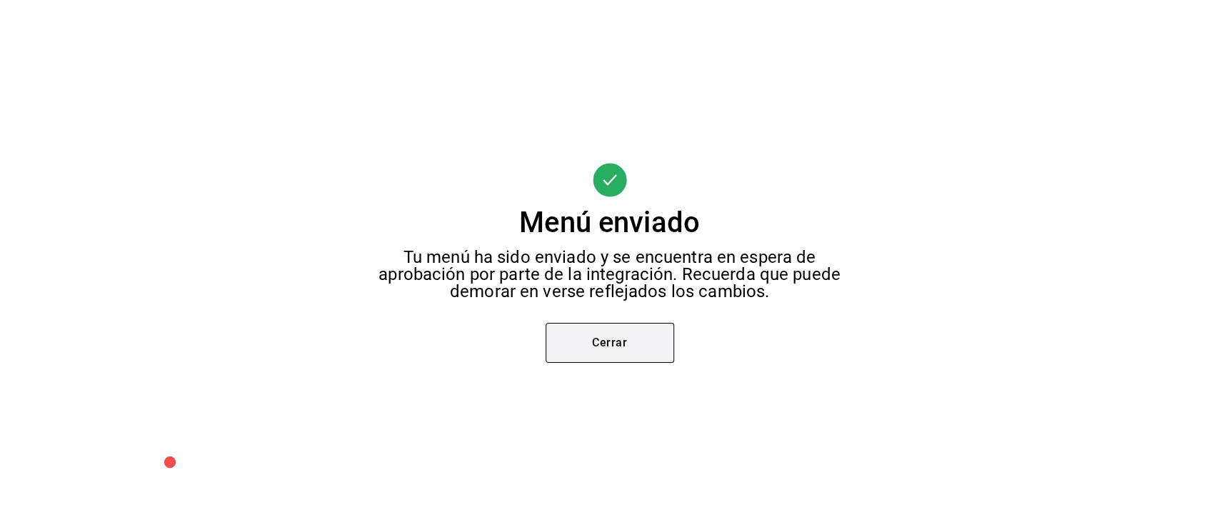
click at [651, 343] on button "Cerrar" at bounding box center [610, 343] width 129 height 40
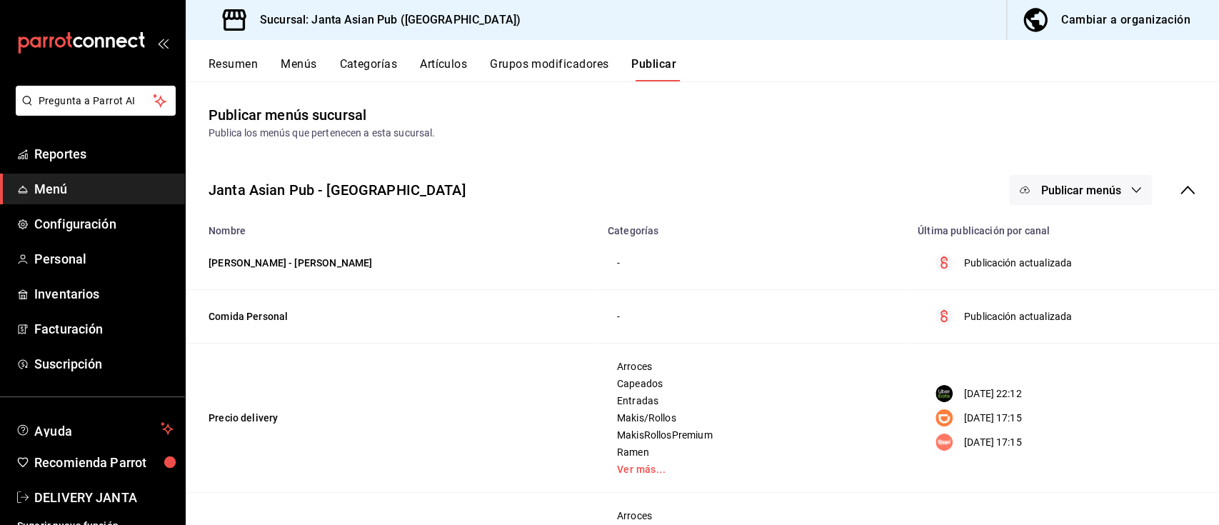
click at [1070, 191] on span "Publicar menús" at bounding box center [1080, 191] width 80 height 14
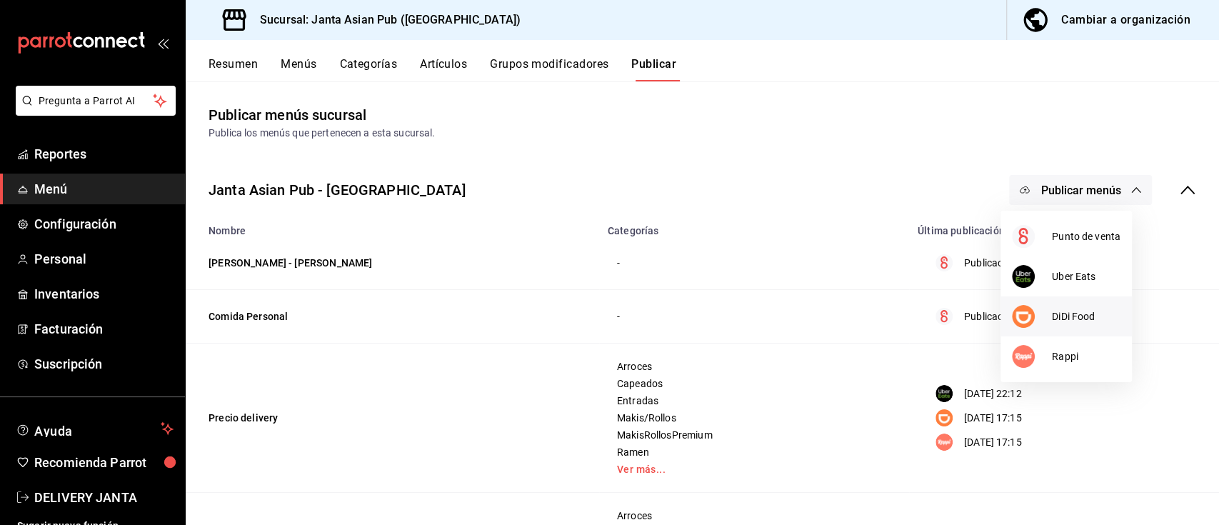
click at [1081, 309] on span "DiDi Food" at bounding box center [1086, 316] width 69 height 15
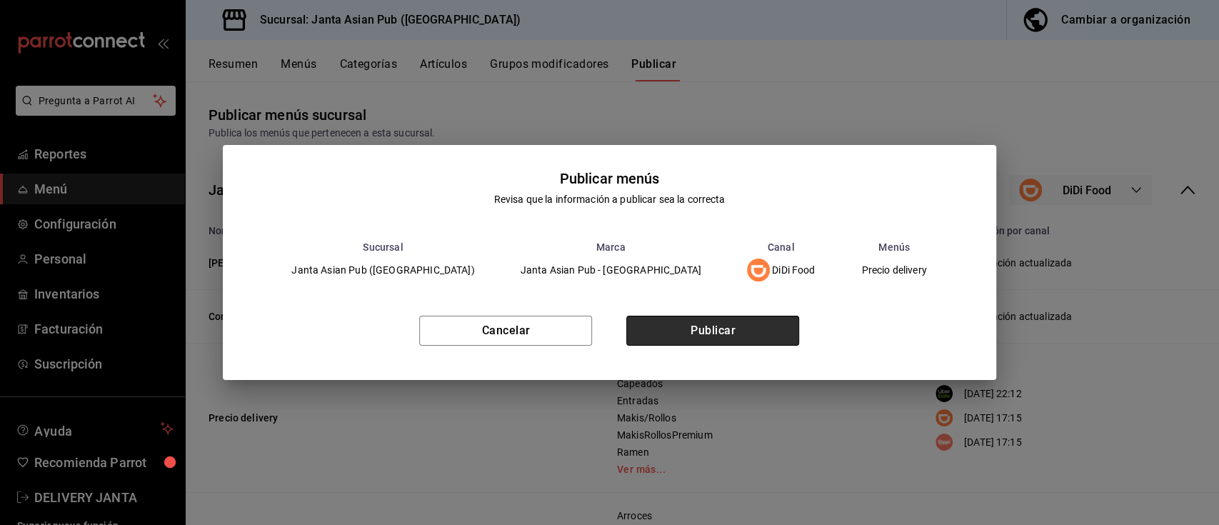
click at [792, 329] on button "Publicar" at bounding box center [712, 331] width 173 height 30
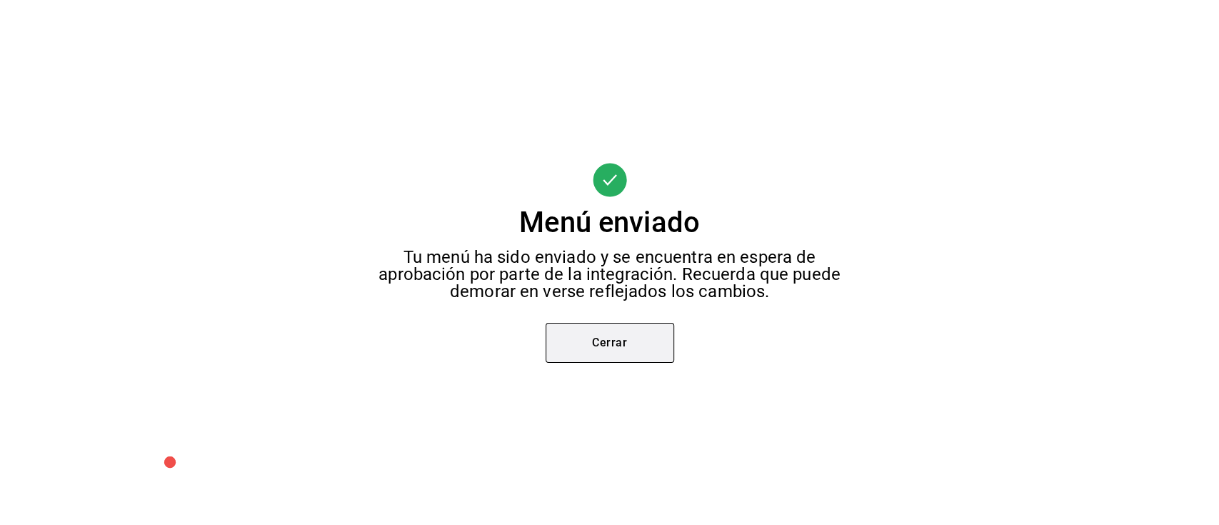
click at [581, 362] on button "Cerrar" at bounding box center [610, 343] width 129 height 40
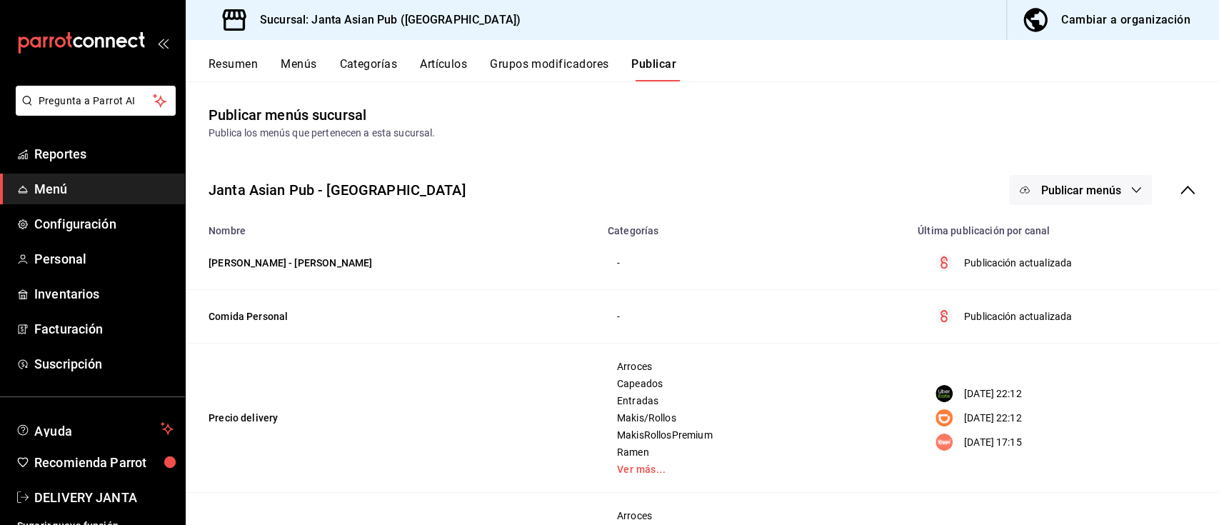
click at [1078, 186] on span "Publicar menús" at bounding box center [1080, 191] width 80 height 14
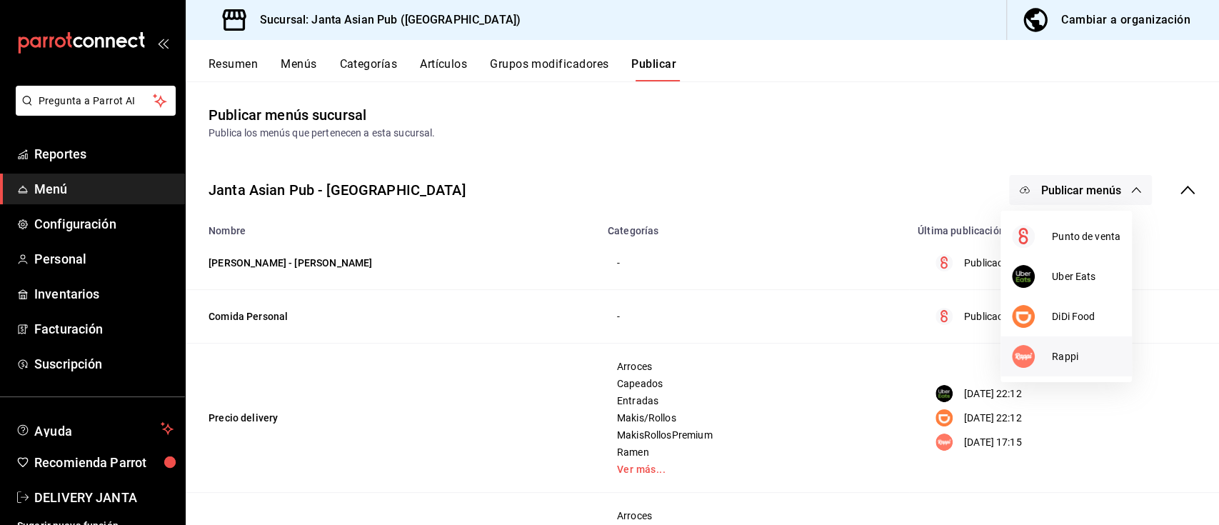
click at [1071, 357] on span "Rappi" at bounding box center [1086, 356] width 69 height 15
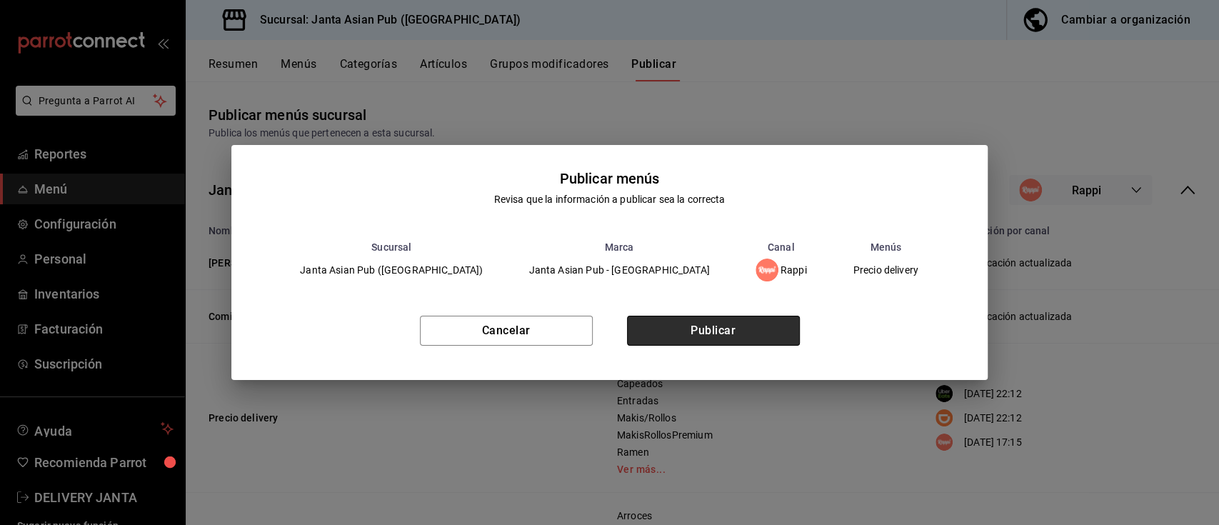
click at [780, 335] on button "Publicar" at bounding box center [713, 331] width 173 height 30
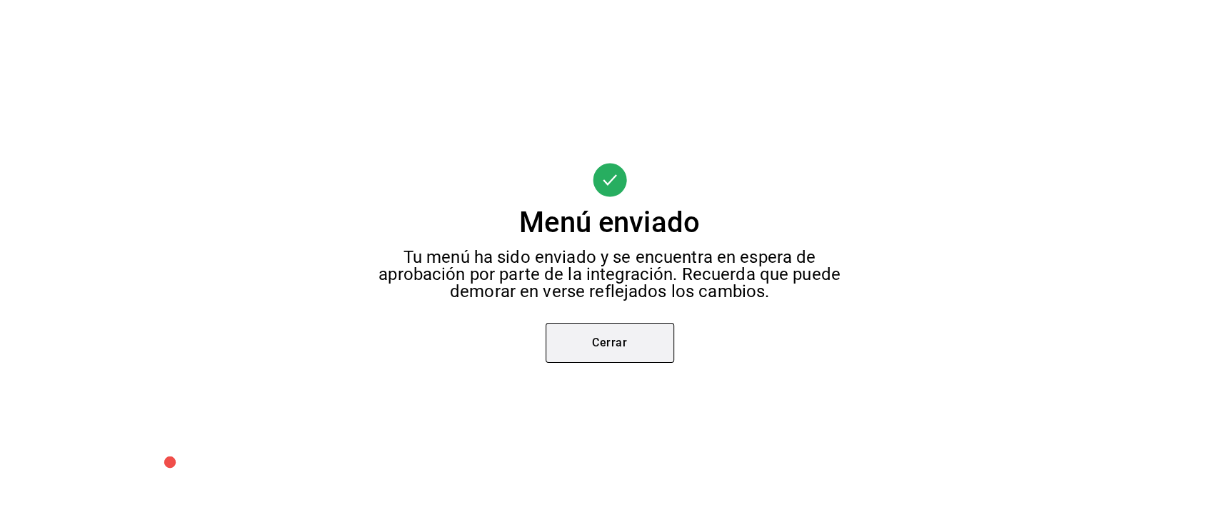
click at [576, 357] on button "Cerrar" at bounding box center [610, 343] width 129 height 40
